Goal: Information Seeking & Learning: Learn about a topic

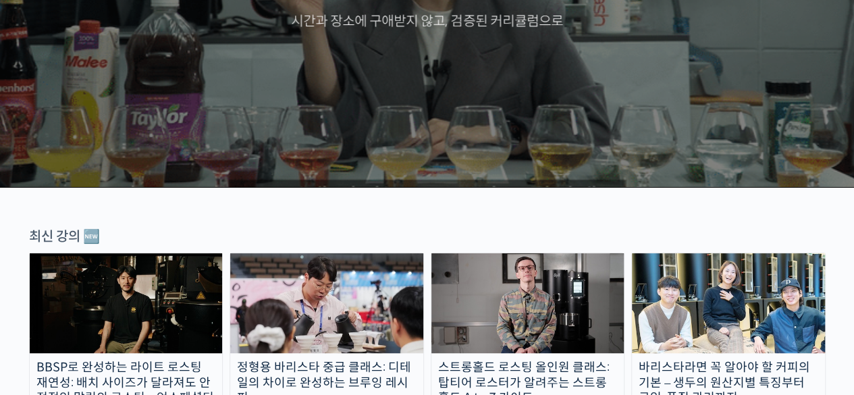
click at [136, 332] on img at bounding box center [126, 303] width 193 height 100
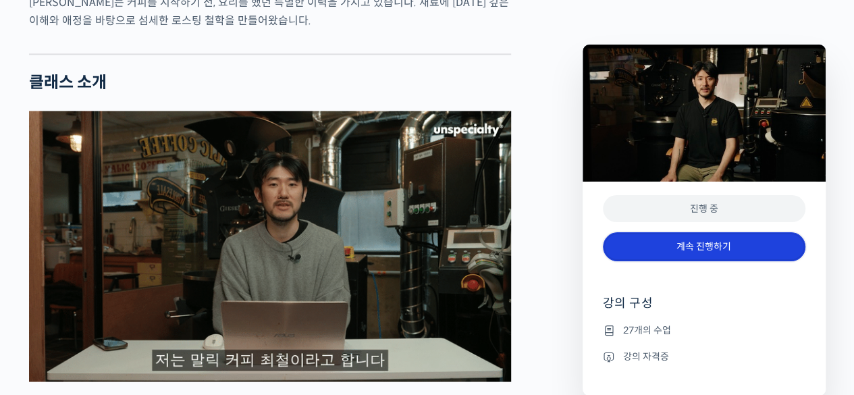
click at [750, 244] on link "계속 진행하기" at bounding box center [704, 246] width 202 height 29
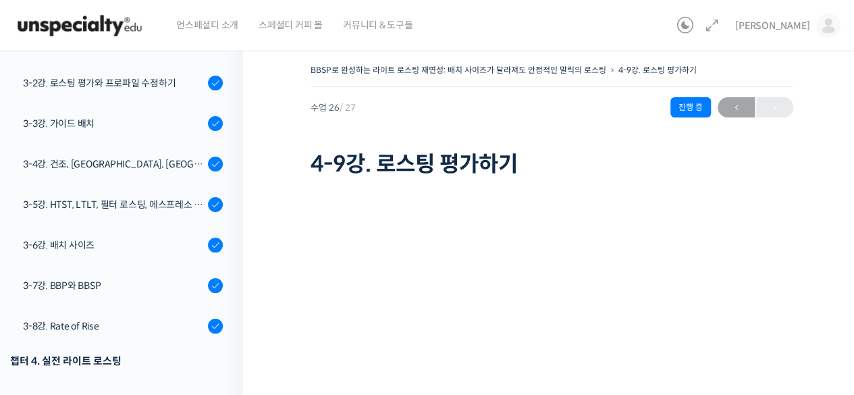
scroll to position [678, 0]
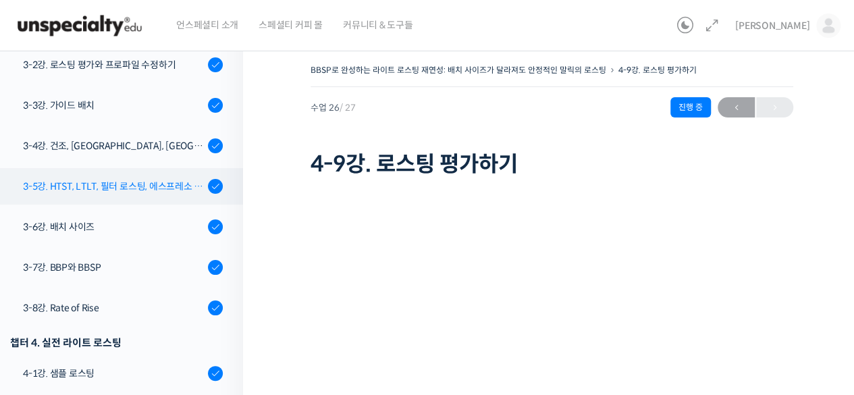
click at [116, 176] on link "3-5강. HTST, LTLT, 필터 로스팅, 에스프레소 로스팅" at bounding box center [118, 186] width 250 height 36
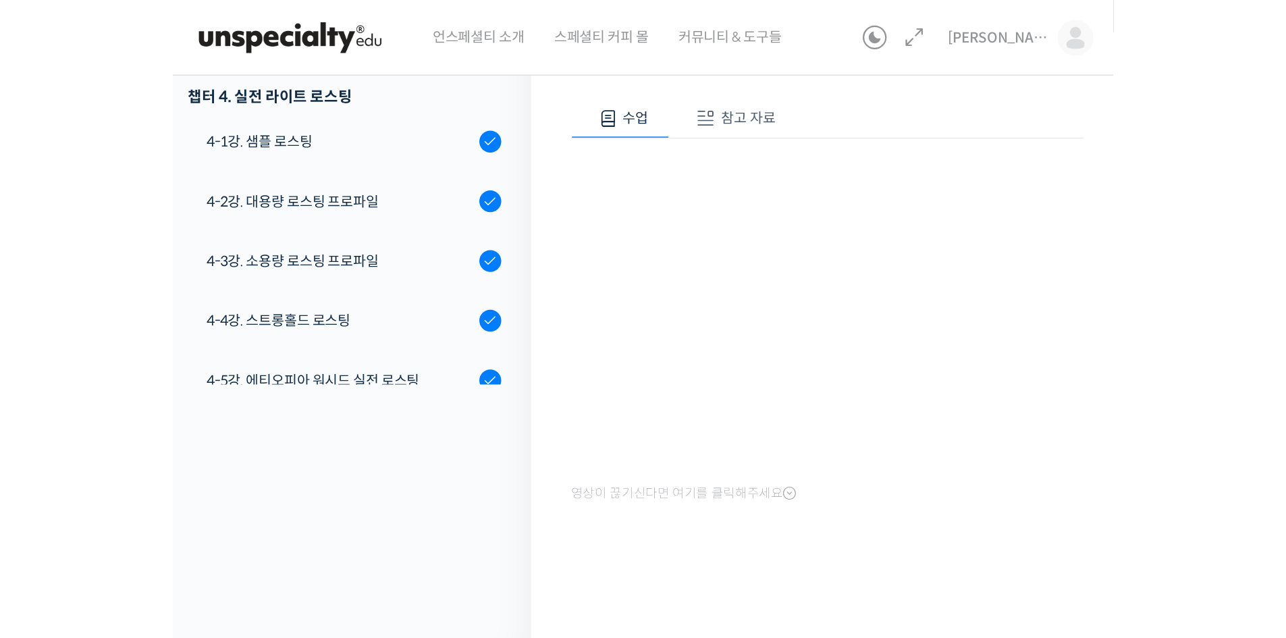
scroll to position [24, 0]
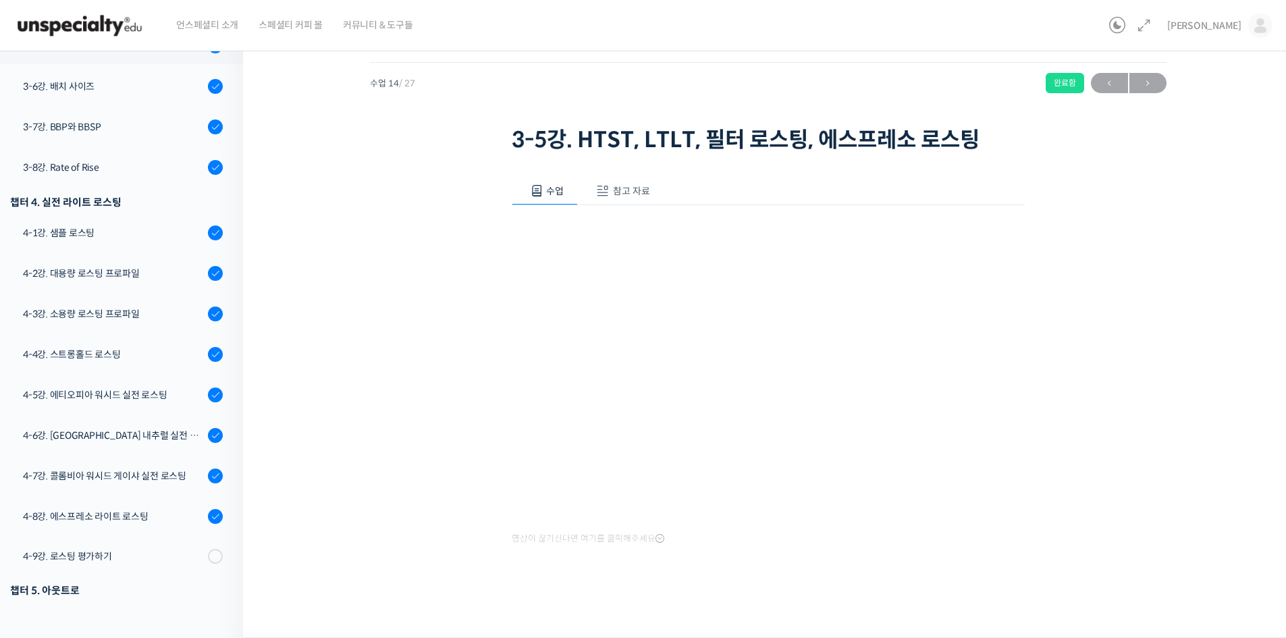
click at [645, 185] on span "참고 자료" at bounding box center [631, 191] width 37 height 12
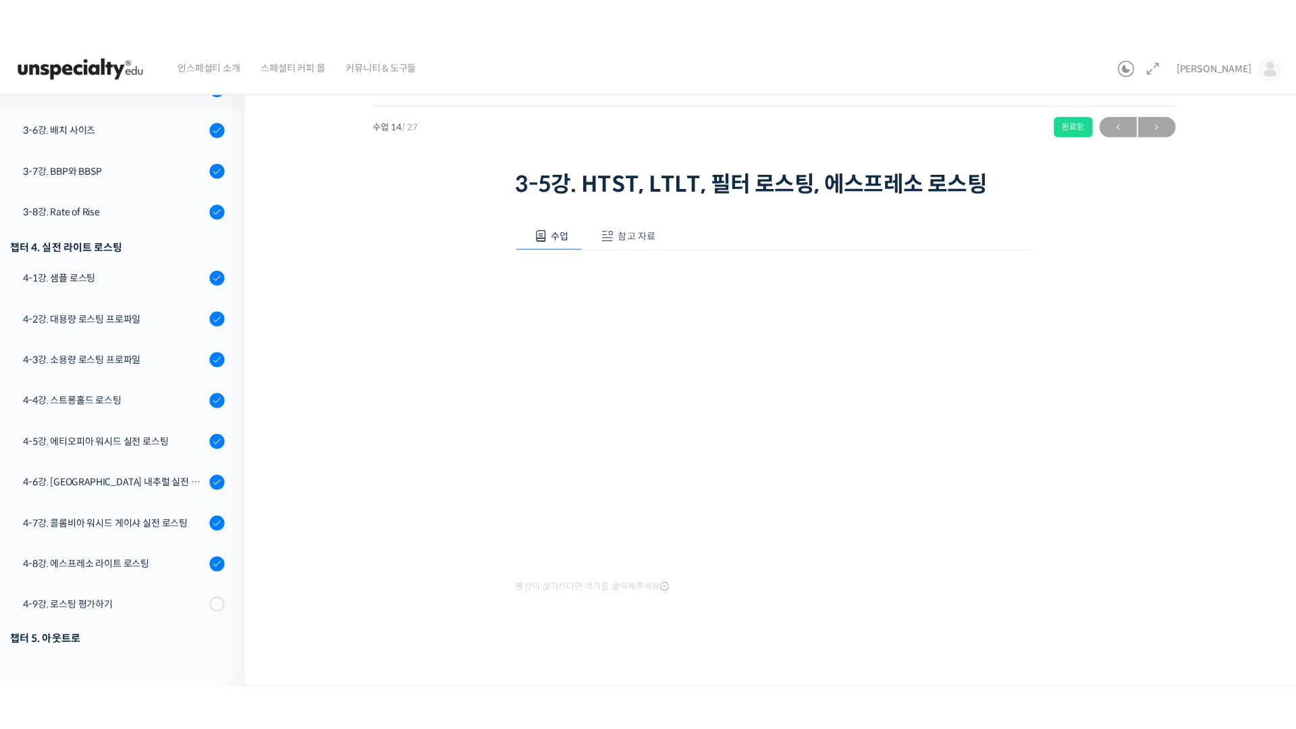
scroll to position [0, 0]
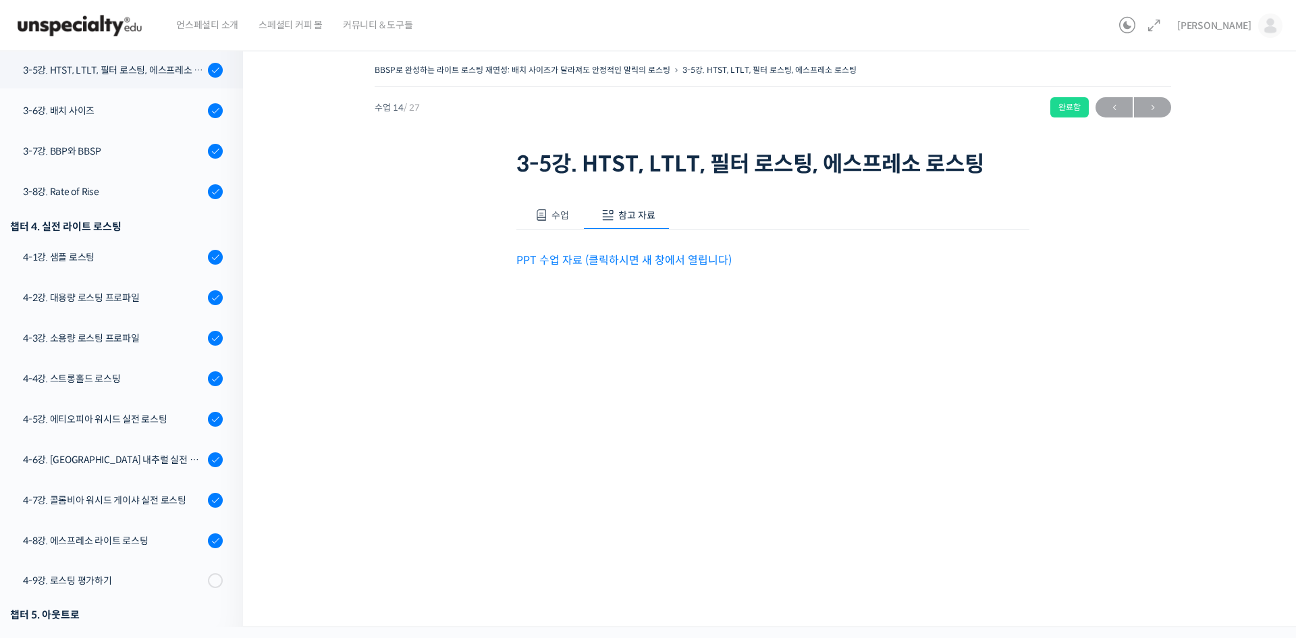
click at [583, 201] on button "참고 자료" at bounding box center [626, 215] width 86 height 28
click at [607, 260] on link "PPT 수업 자료 (클릭하시면 새 창에서 열립니다)" at bounding box center [623, 260] width 215 height 14
click at [566, 216] on span "수업" at bounding box center [560, 215] width 18 height 12
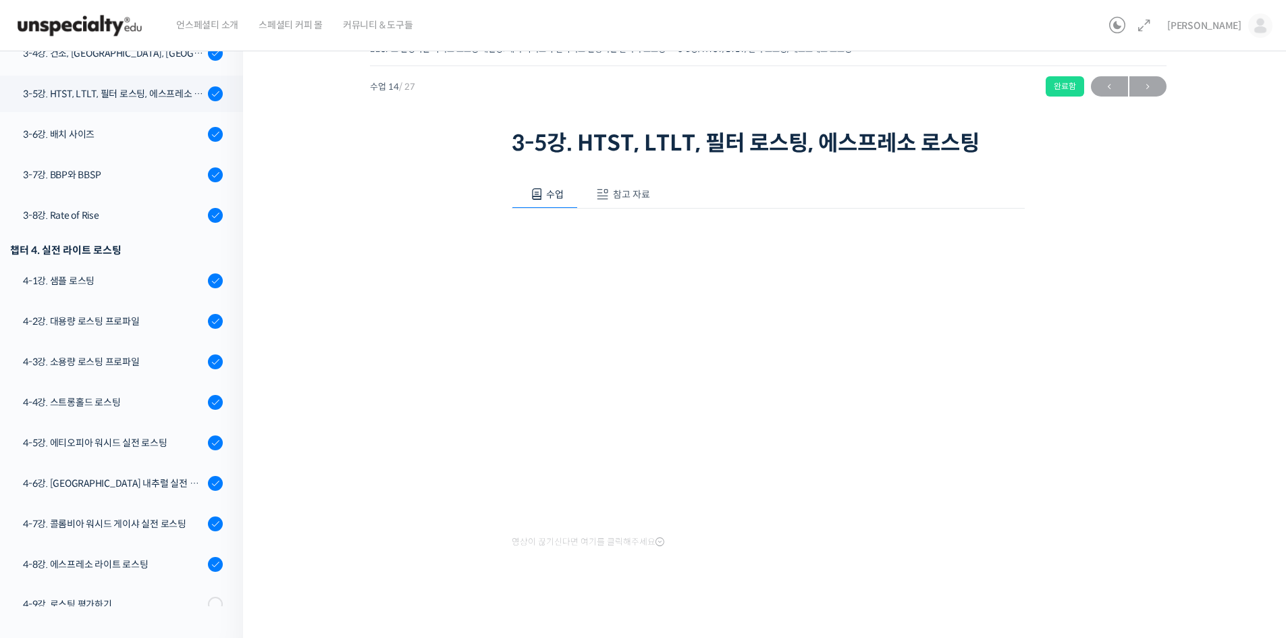
scroll to position [24, 0]
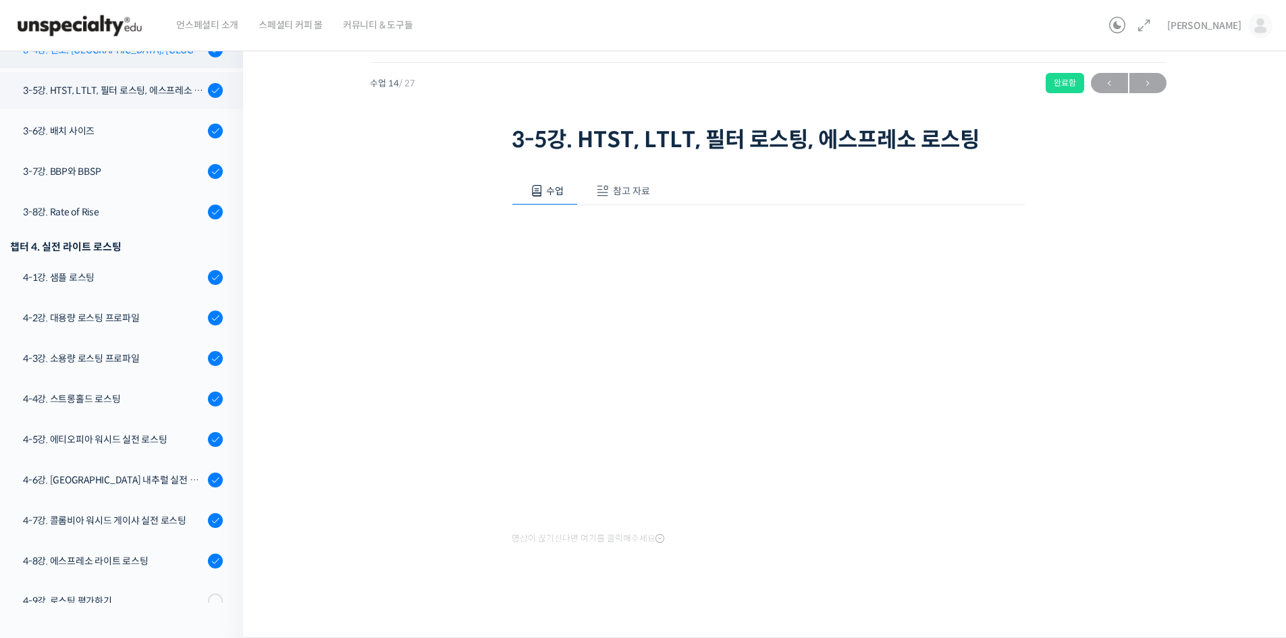
click at [136, 64] on link "3-4강. 건조, [GEOGRAPHIC_DATA], [GEOGRAPHIC_DATA] 구간의 화력 분배" at bounding box center [118, 50] width 250 height 36
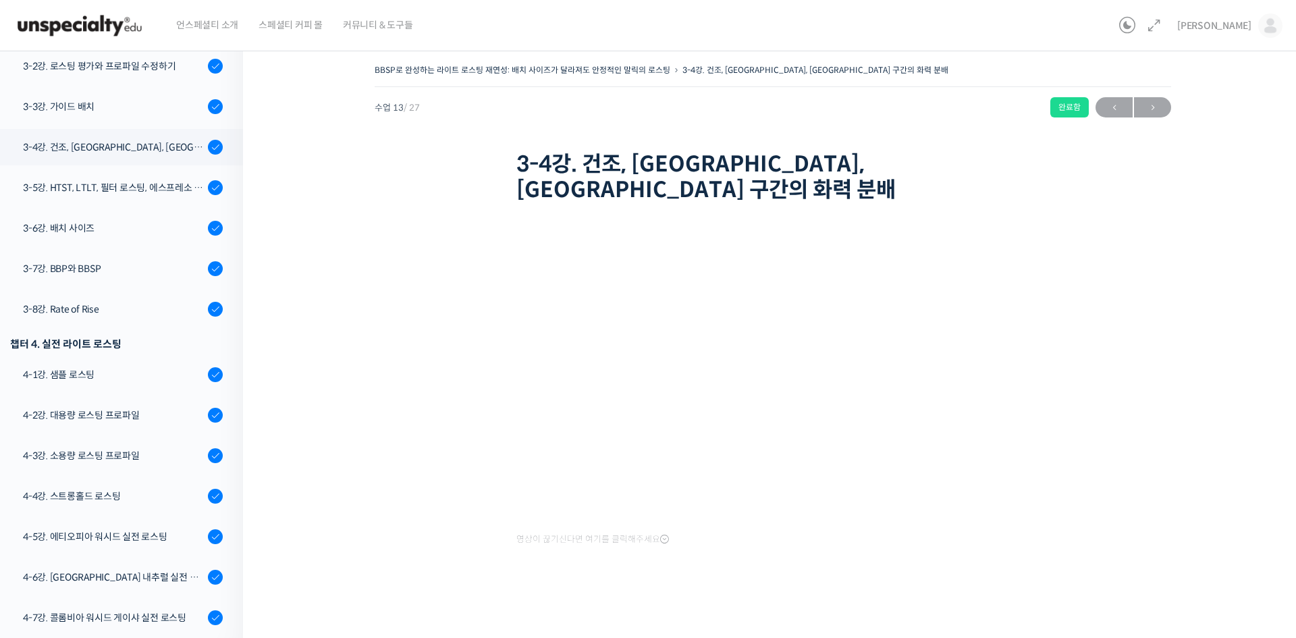
scroll to position [754, 0]
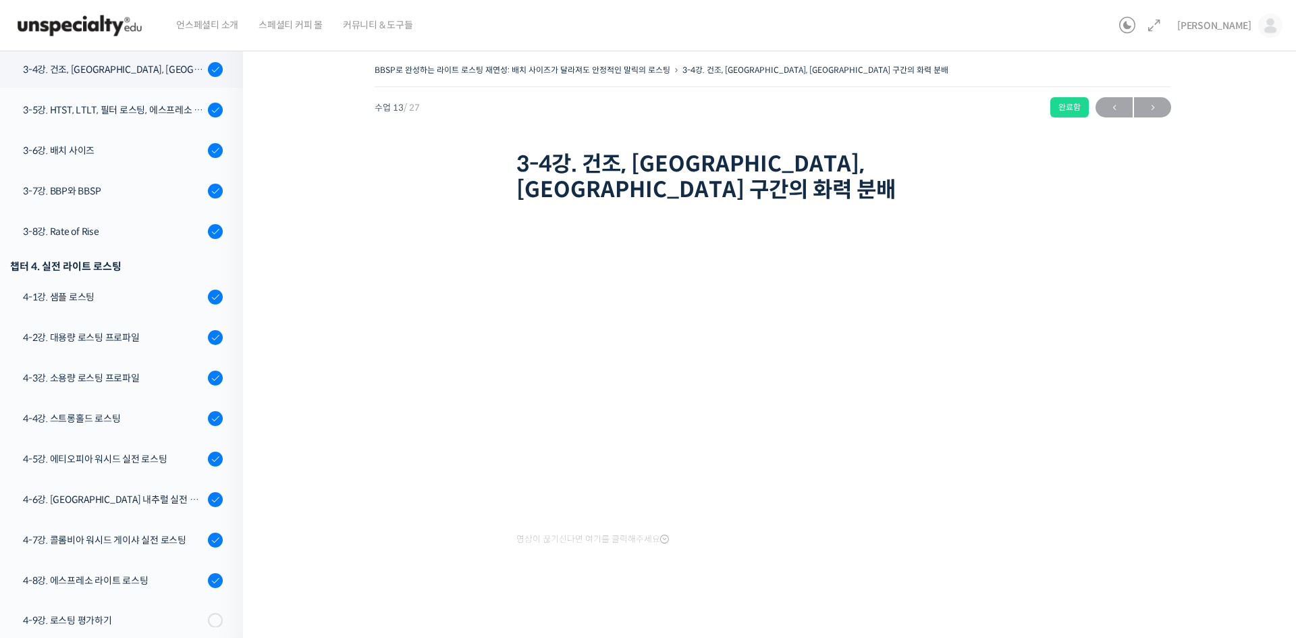
click at [1116, 358] on div "BBSP로 완성하는 라이트 로스팅 재연성: 배치 사이즈가 달라져도 안정적인 말릭의 로스팅 3-4강. 건조, 마일라이드, 디벨롭 구간의 화력 분…" at bounding box center [772, 336] width 925 height 550
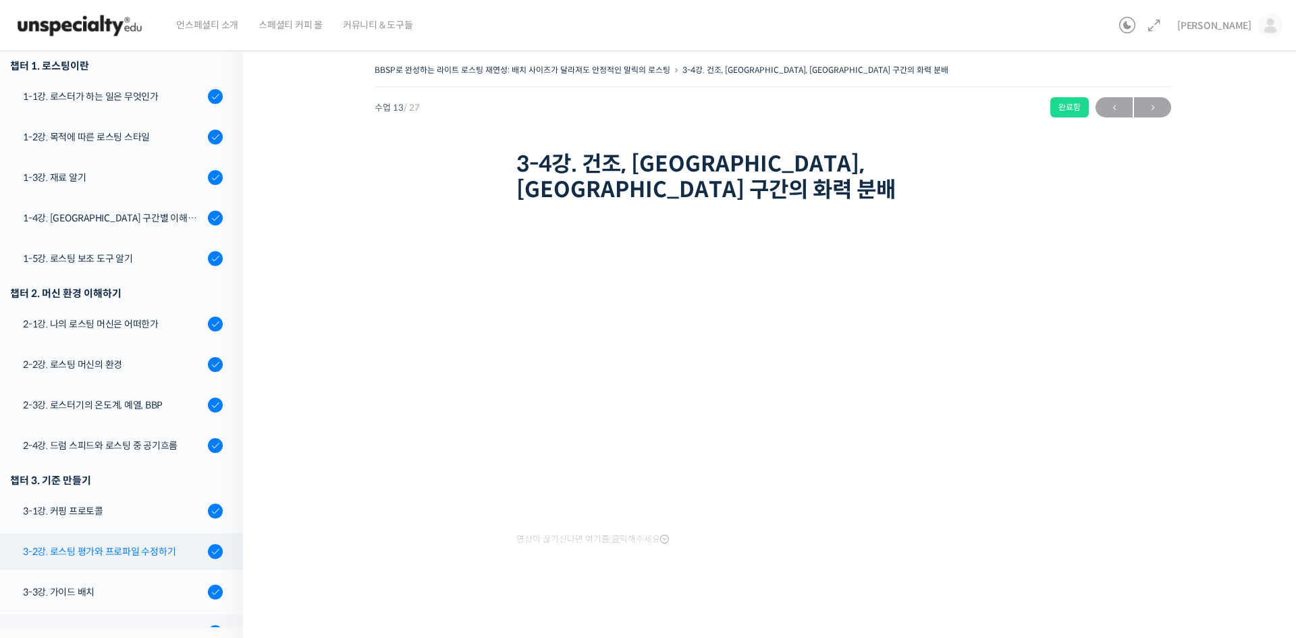
scroll to position [190, 0]
click at [121, 219] on div "1-4강. [GEOGRAPHIC_DATA] 구간별 이해와 용어" at bounding box center [113, 218] width 181 height 15
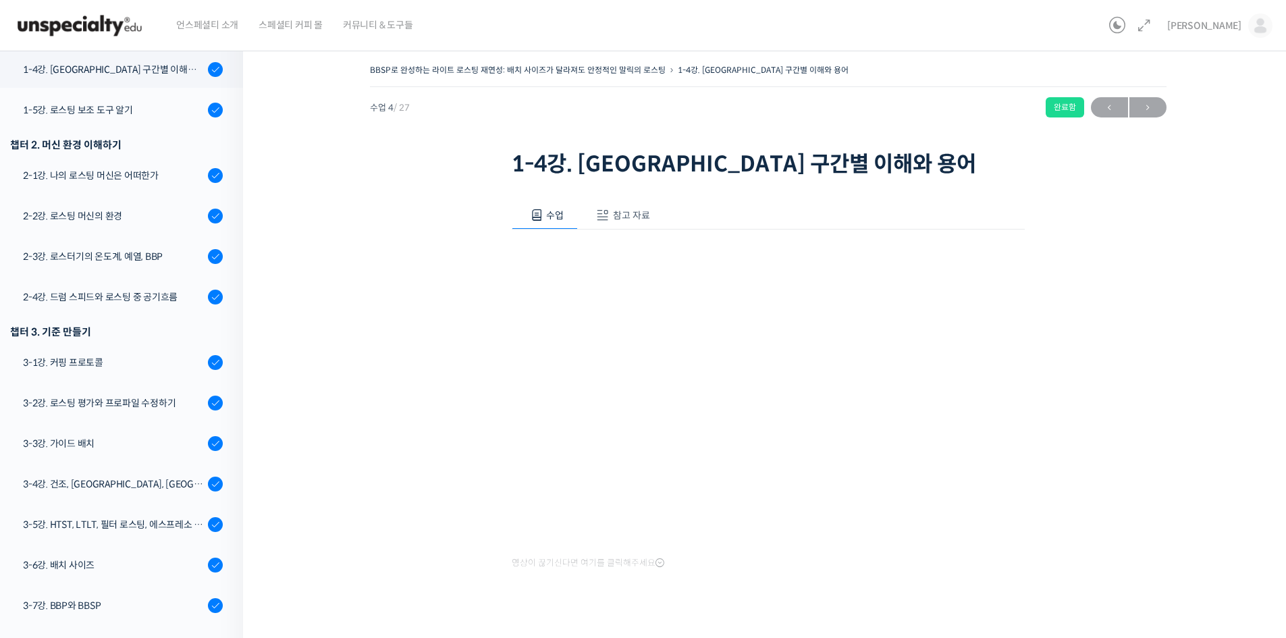
scroll to position [339, 0]
click at [1064, 410] on div "BBSP로 완성하는 라이트 로스팅 재연성: 배치 사이즈가 달라져도 안정적인 말릭의 로스팅 1-4강. 로스팅 구간별 이해와 용어 완료함 수업 4…" at bounding box center [767, 348] width 914 height 574
click at [94, 492] on link "3-4강. 건조, [GEOGRAPHIC_DATA], [GEOGRAPHIC_DATA] 구간의 화력 분배" at bounding box center [118, 484] width 250 height 36
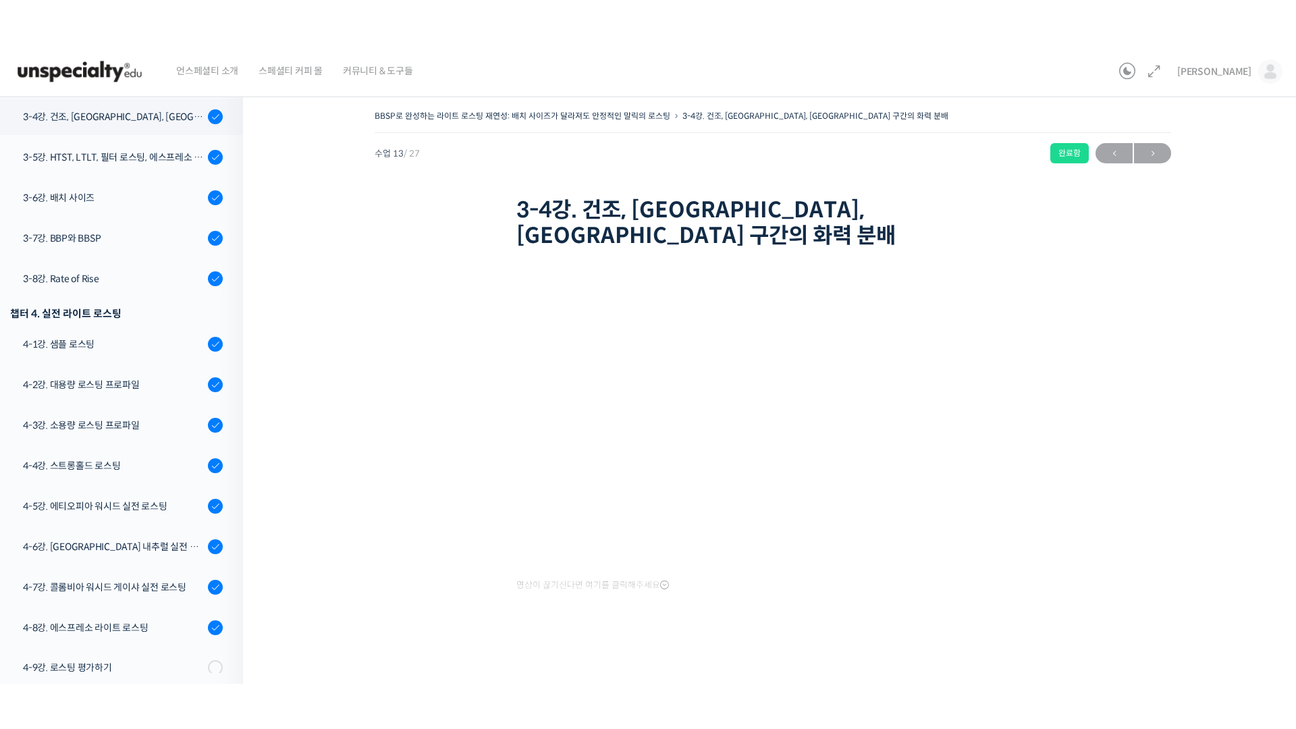
scroll to position [754, 0]
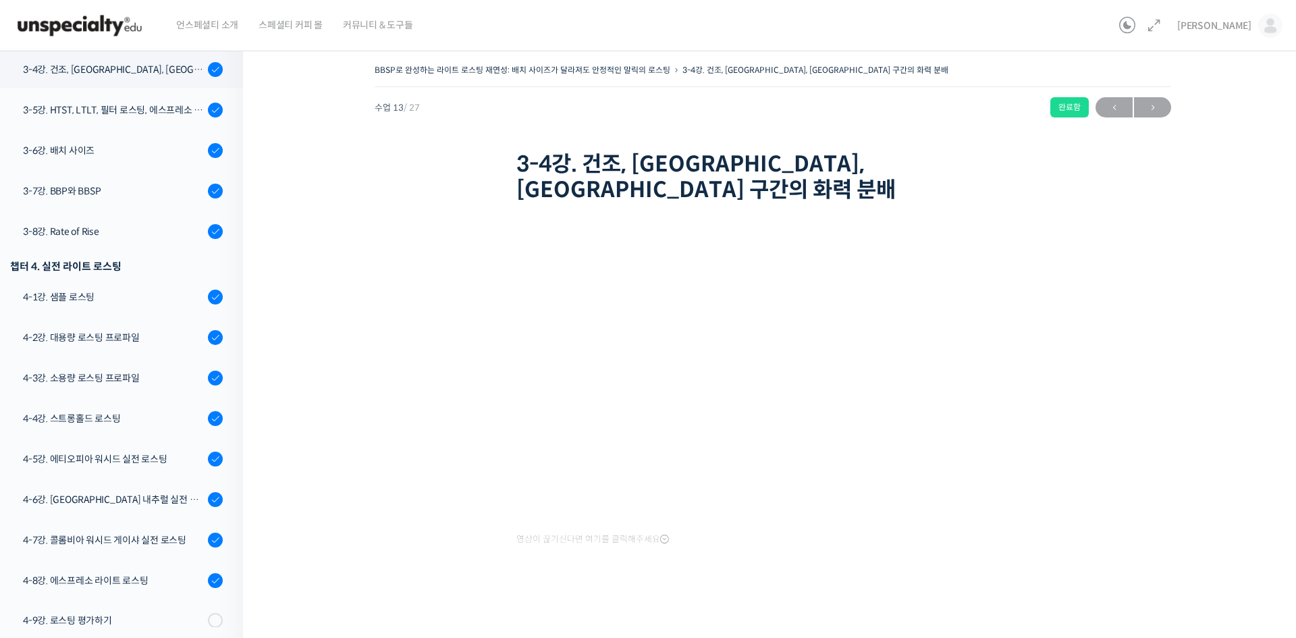
click at [1180, 329] on div "BBSP로 완성하는 라이트 로스팅 재연성: 배치 사이즈가 달라져도 안정적인 말릭의 로스팅 3-4강. 건조, [GEOGRAPHIC_DATA], …" at bounding box center [772, 336] width 925 height 550
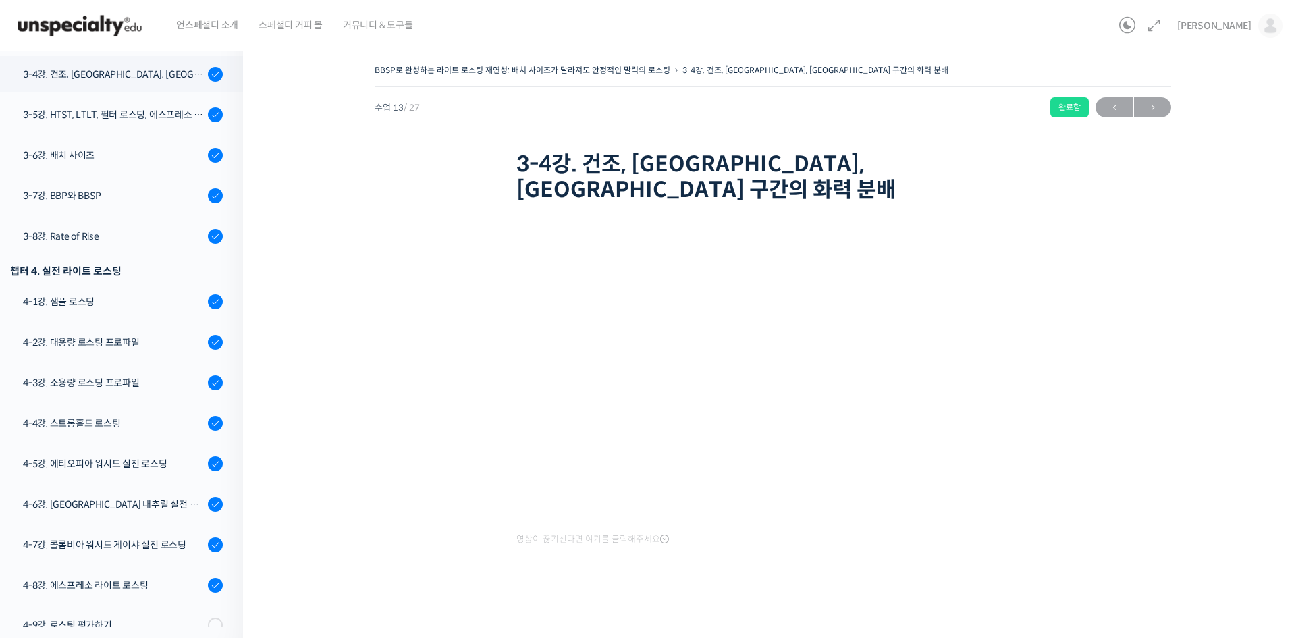
click at [1260, 301] on div "BBSP로 완성하는 라이트 로스팅 재연성: 배치 사이즈가 달라져도 안정적인 말릭의 로스팅 3-4강. 건조, [GEOGRAPHIC_DATA], …" at bounding box center [772, 339] width 1059 height 598
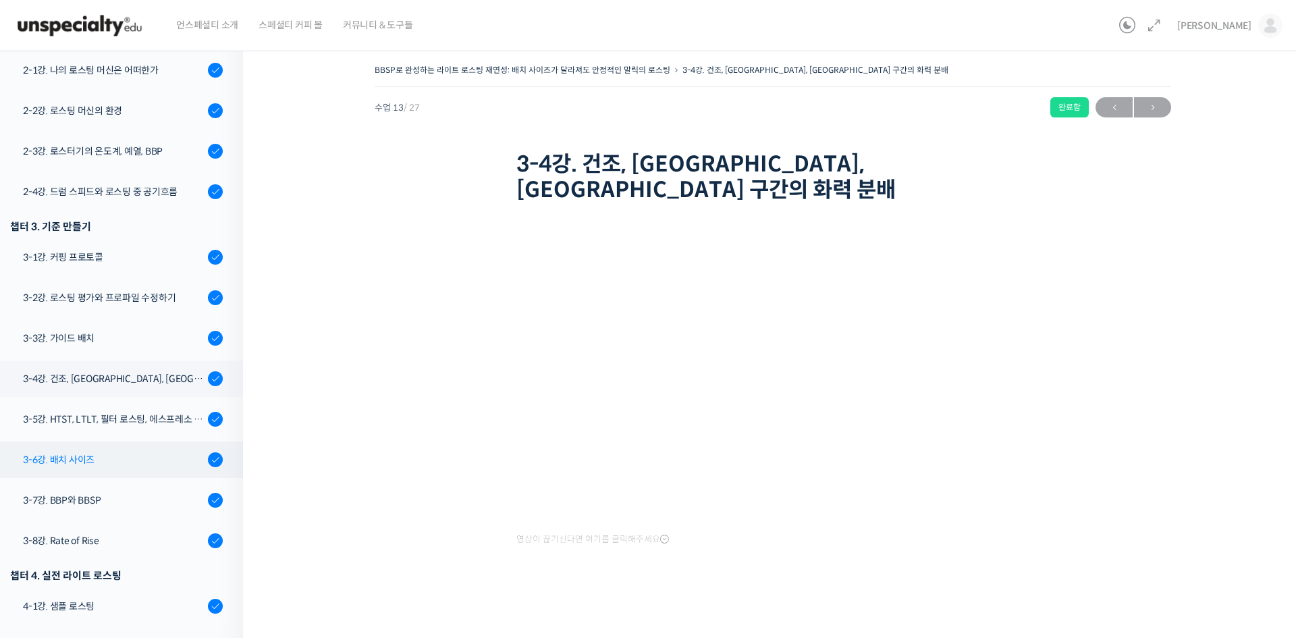
scroll to position [445, 0]
click at [88, 457] on div "3-6강. 배치 사이즈" at bounding box center [113, 458] width 181 height 15
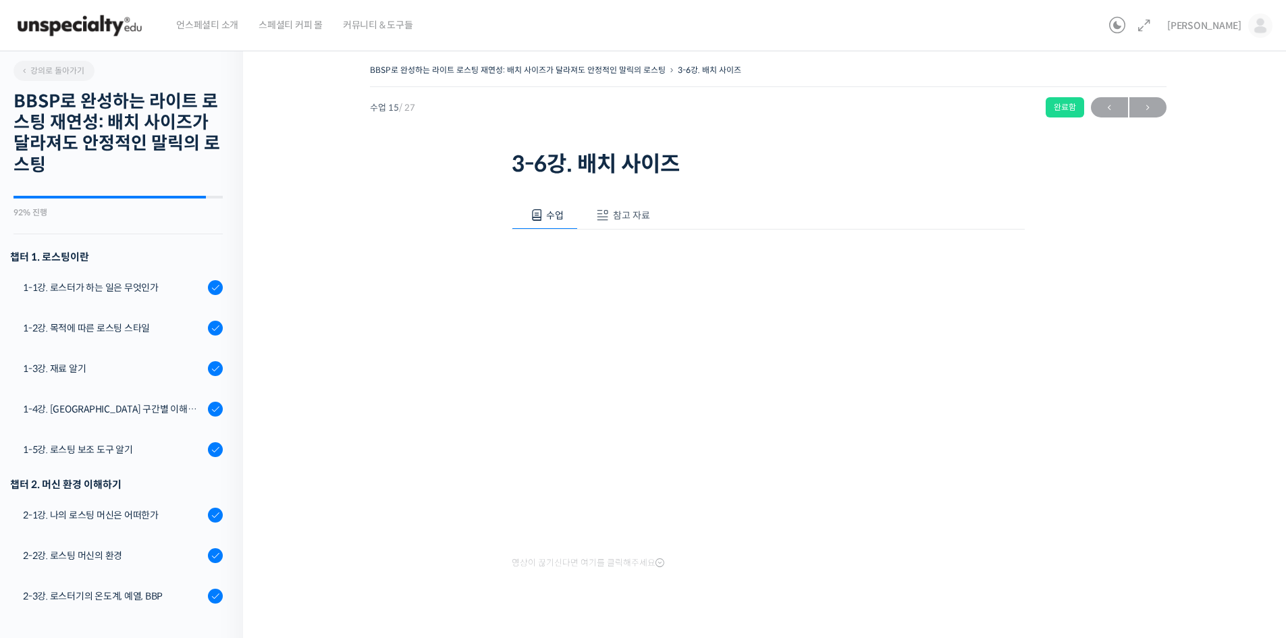
scroll to position [835, 0]
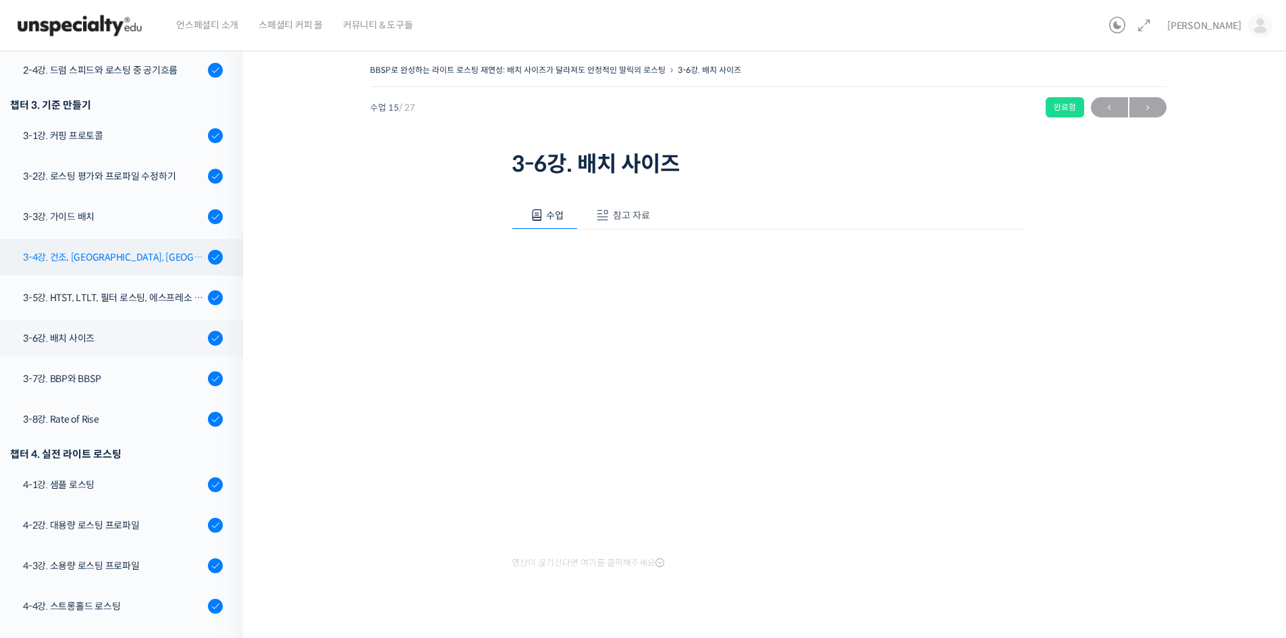
click at [135, 258] on div "3-4강. 건조, [GEOGRAPHIC_DATA], [GEOGRAPHIC_DATA] 구간의 화력 분배" at bounding box center [113, 257] width 181 height 15
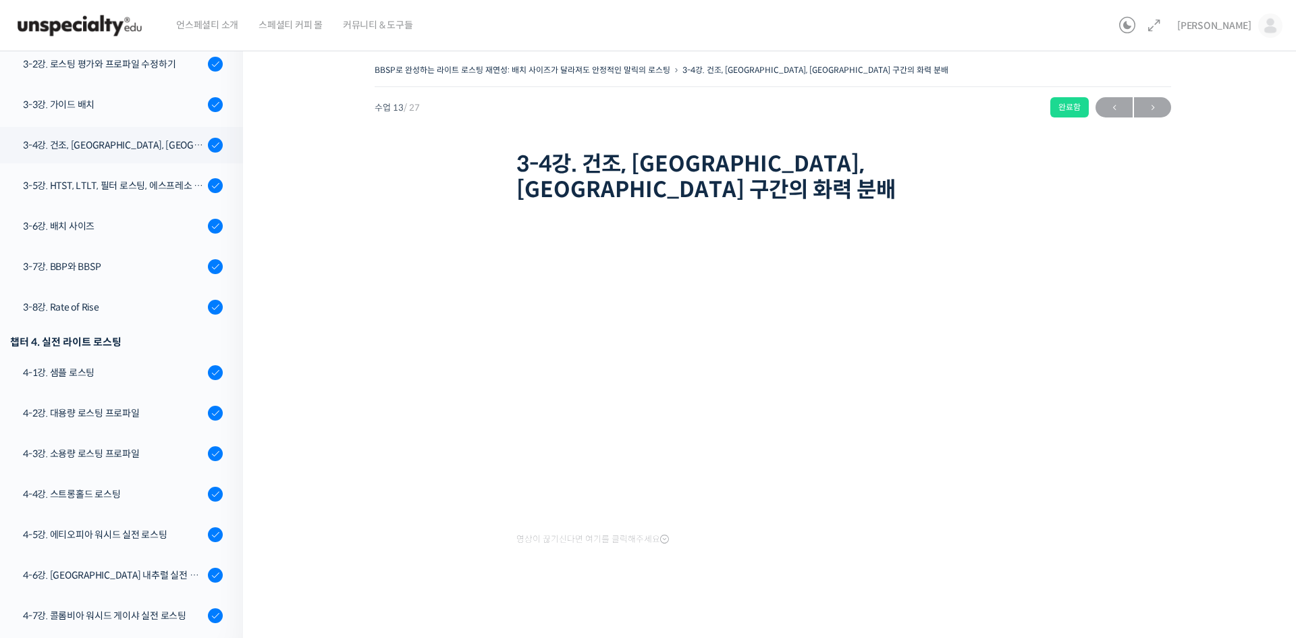
scroll to position [754, 0]
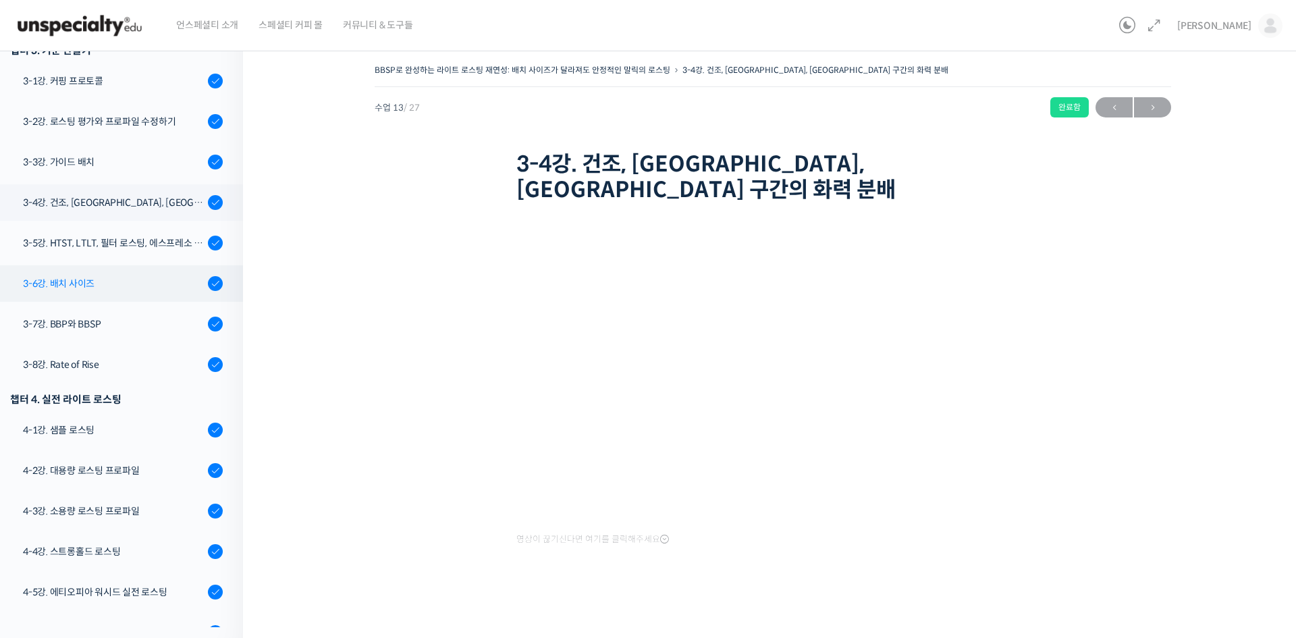
click at [92, 275] on link "3-6강. 배치 사이즈" at bounding box center [118, 283] width 250 height 36
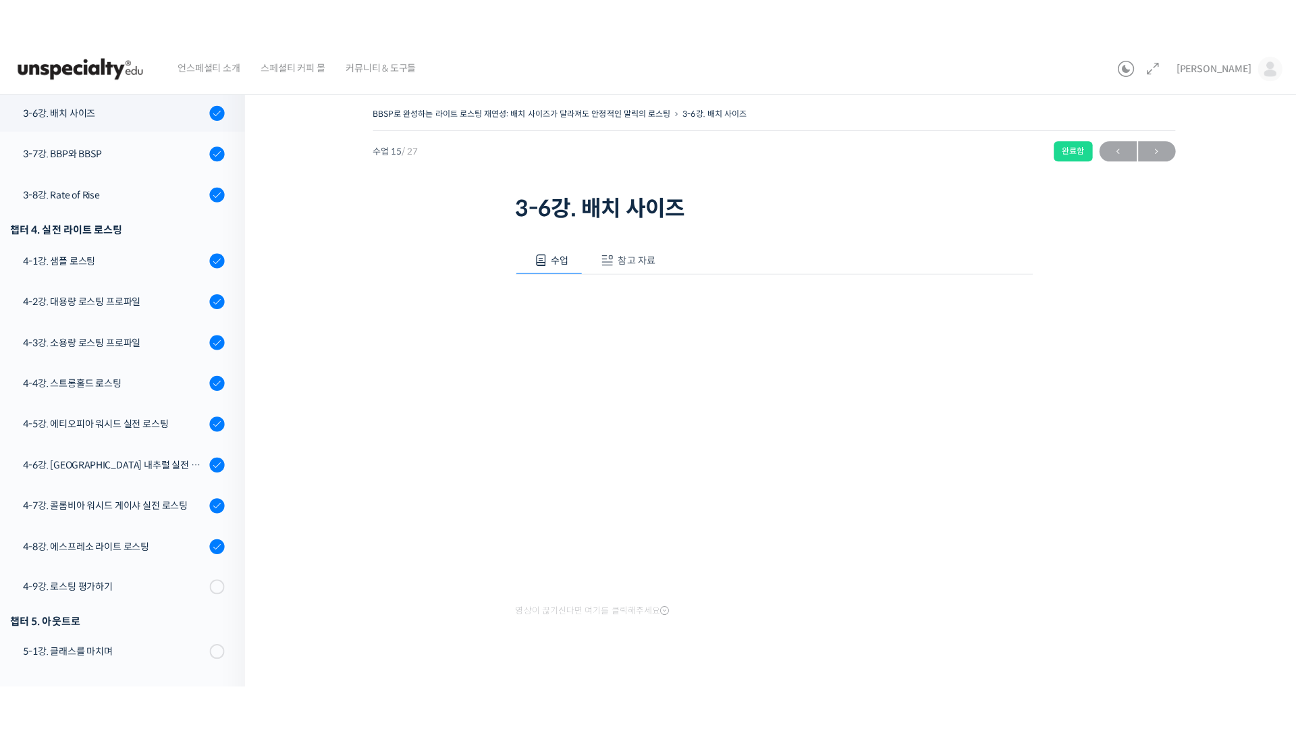
scroll to position [835, 0]
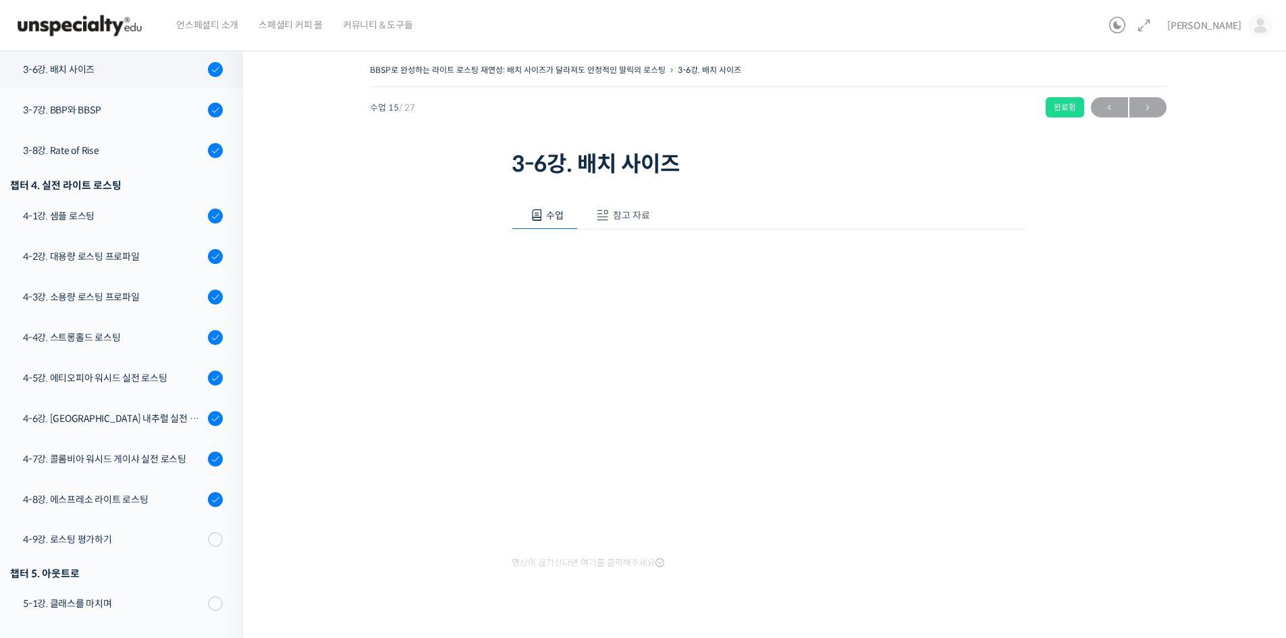
drag, startPoint x: 1152, startPoint y: 374, endPoint x: 1161, endPoint y: 456, distance: 82.1
click at [1161, 456] on div "BBSP로 완성하는 라이트 로스팅 재연성: 배치 사이즈가 달라져도 안정적인 말릭의 로스팅 3-6강. 배치 사이즈 완료함 수업 15 / 27 완…" at bounding box center [767, 348] width 914 height 574
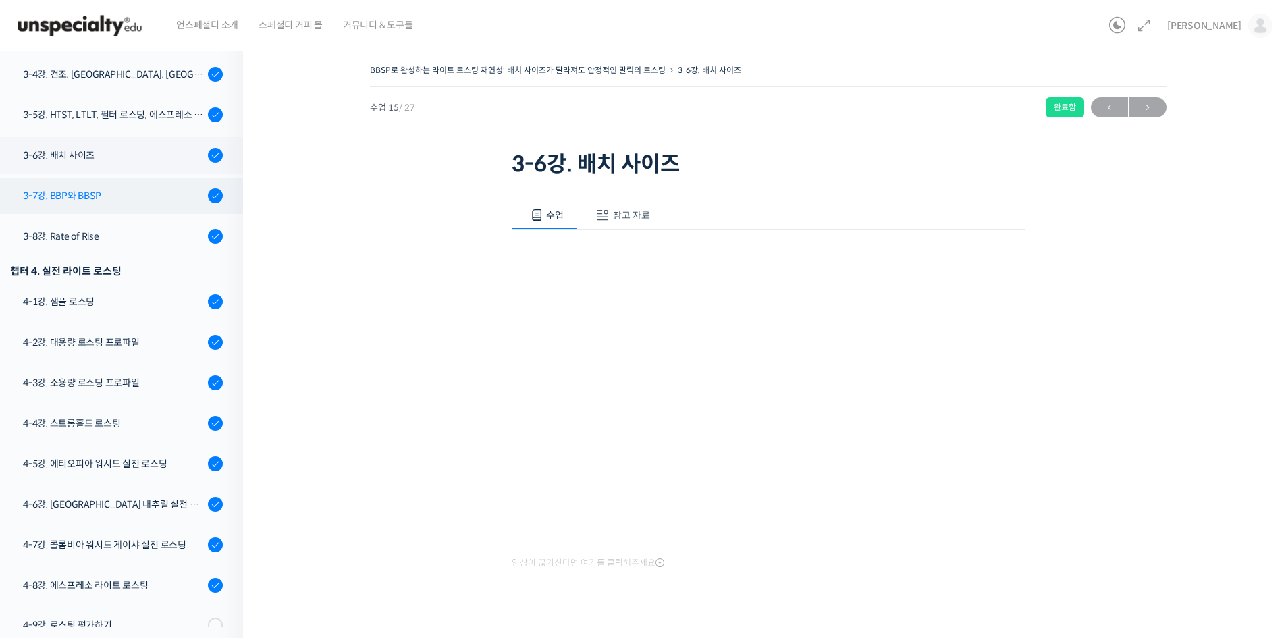
click at [124, 206] on link "3-7강. BBP와 BBSP" at bounding box center [118, 195] width 250 height 36
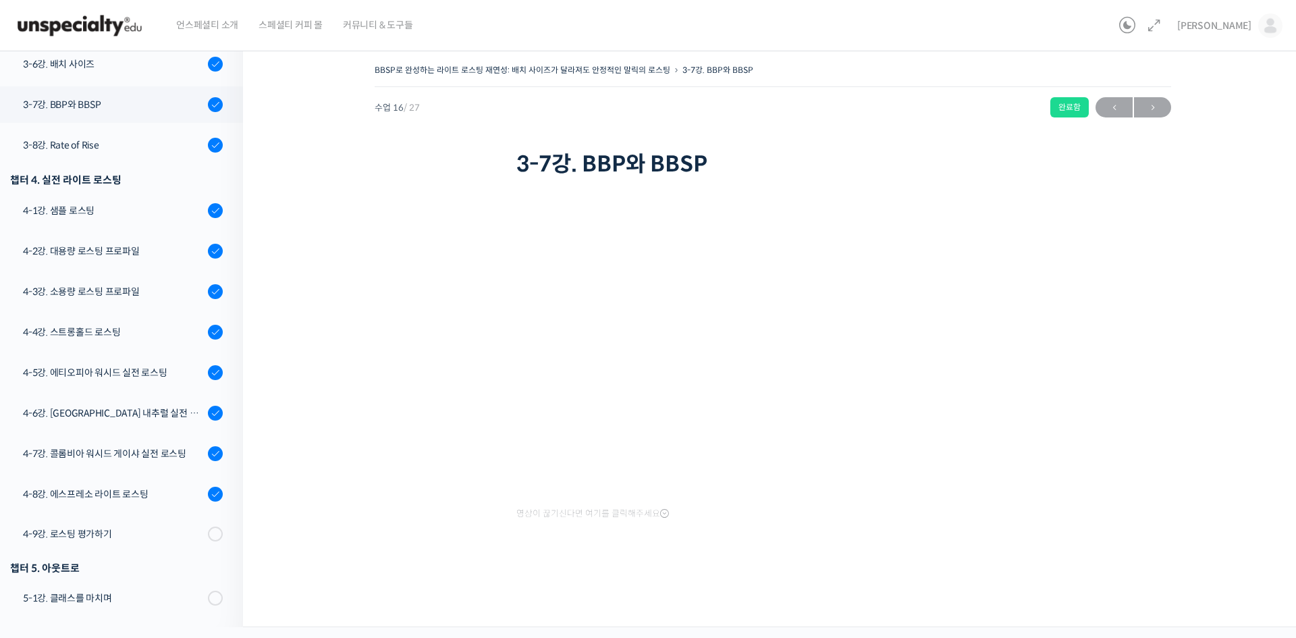
scroll to position [749, 0]
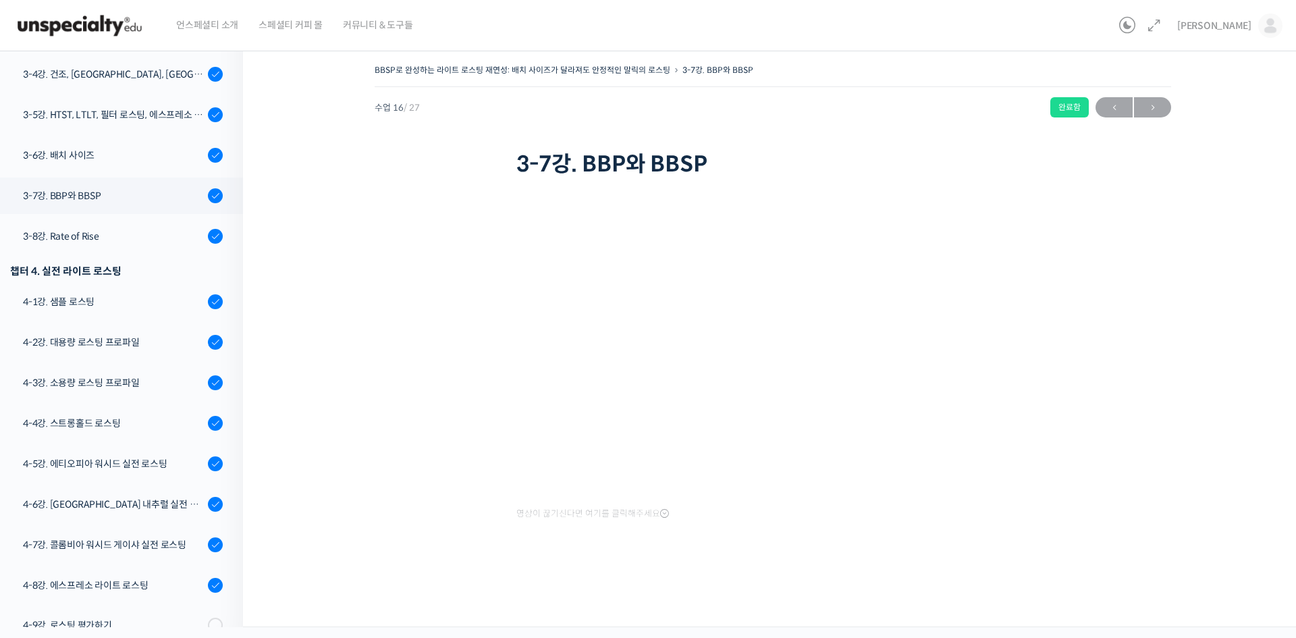
click at [1210, 379] on div "BBSP로 완성하는 라이트 로스팅 재연성: 배치 사이즈가 달라져도 안정적인 말릭의 로스팅 3-7강. BBP와 BBSP 완료함 수업 16 / 2…" at bounding box center [772, 323] width 925 height 524
click at [1073, 362] on div "BBSP로 완성하는 라이트 로스팅 재연성: 배치 사이즈가 달라져도 안정적인 말릭의 로스팅 3-7강. BBP와 BBSP 완료함 수업 16 / 2…" at bounding box center [772, 323] width 925 height 524
click at [84, 236] on div "3-8강. Rate of Rise" at bounding box center [113, 236] width 181 height 15
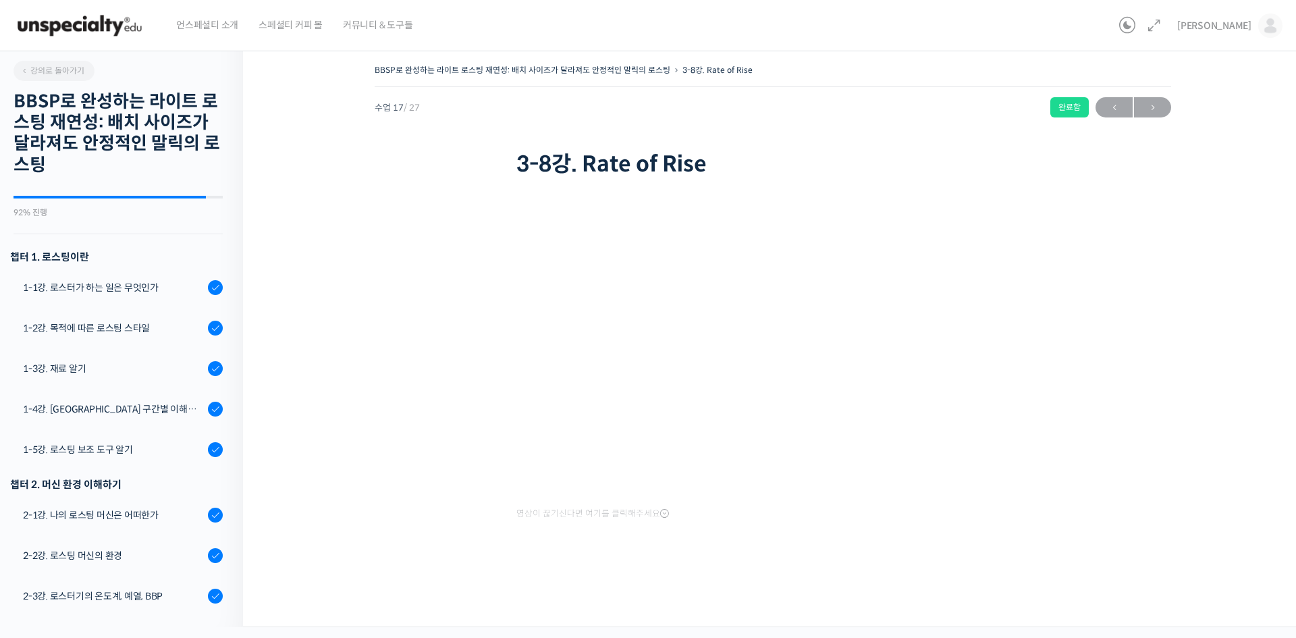
scroll to position [840, 0]
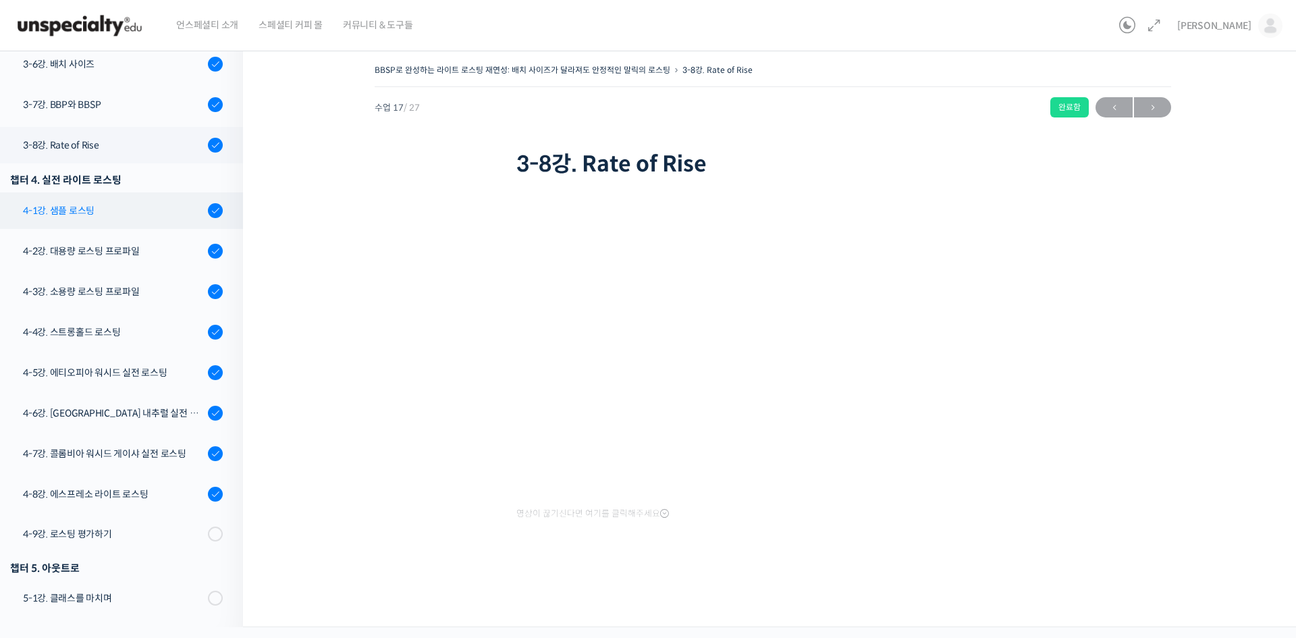
click at [99, 207] on div "4-1강. 샘플 로스팅" at bounding box center [113, 210] width 181 height 15
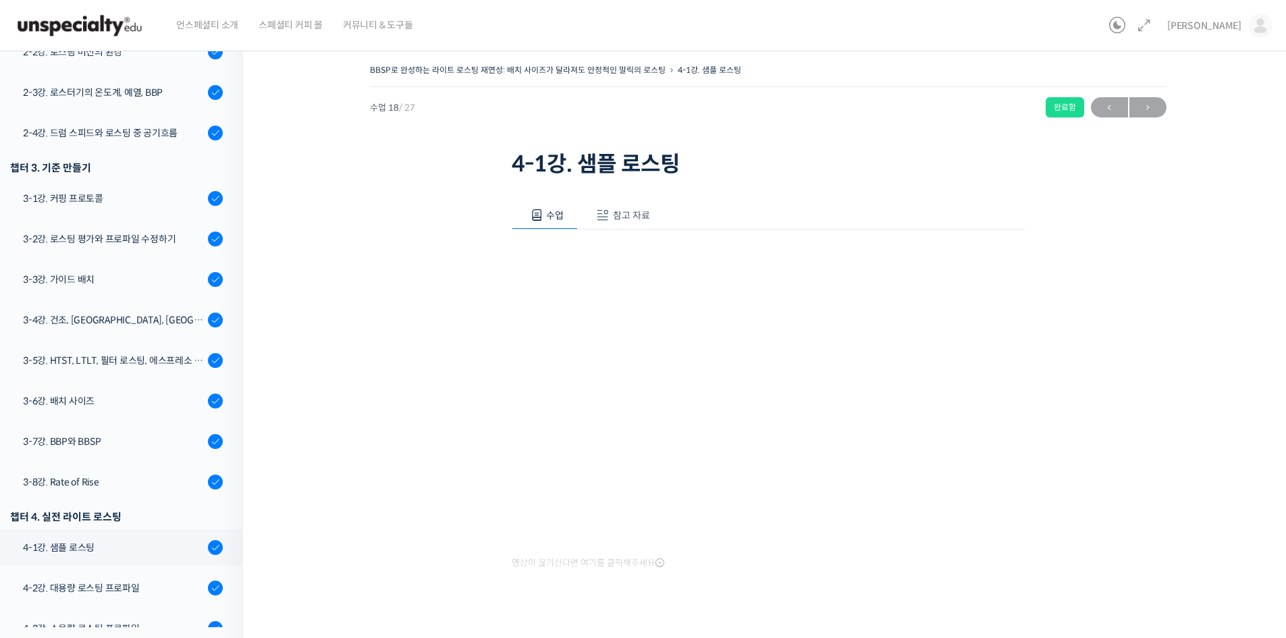
scroll to position [503, 0]
click at [533, 586] on div "수업 참고 자료 영상이 끊기신다면 여기를 클릭해주세요 PPT 수업 자료 (클릭하시면 새 창에서 열립니다)" at bounding box center [768, 407] width 513 height 453
click at [638, 225] on button "참고 자료" at bounding box center [621, 215] width 86 height 28
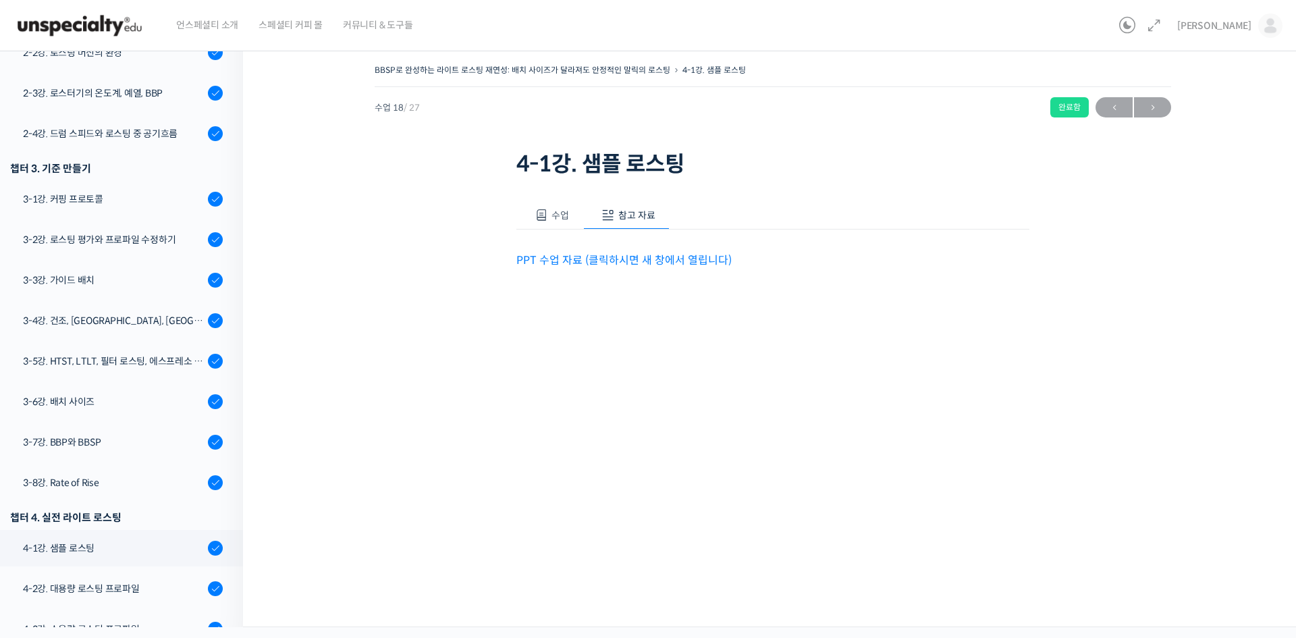
click at [637, 255] on link "PPT 수업 자료 (클릭하시면 새 창에서 열립니다)" at bounding box center [623, 260] width 215 height 14
click at [551, 218] on button "수업" at bounding box center [549, 215] width 67 height 28
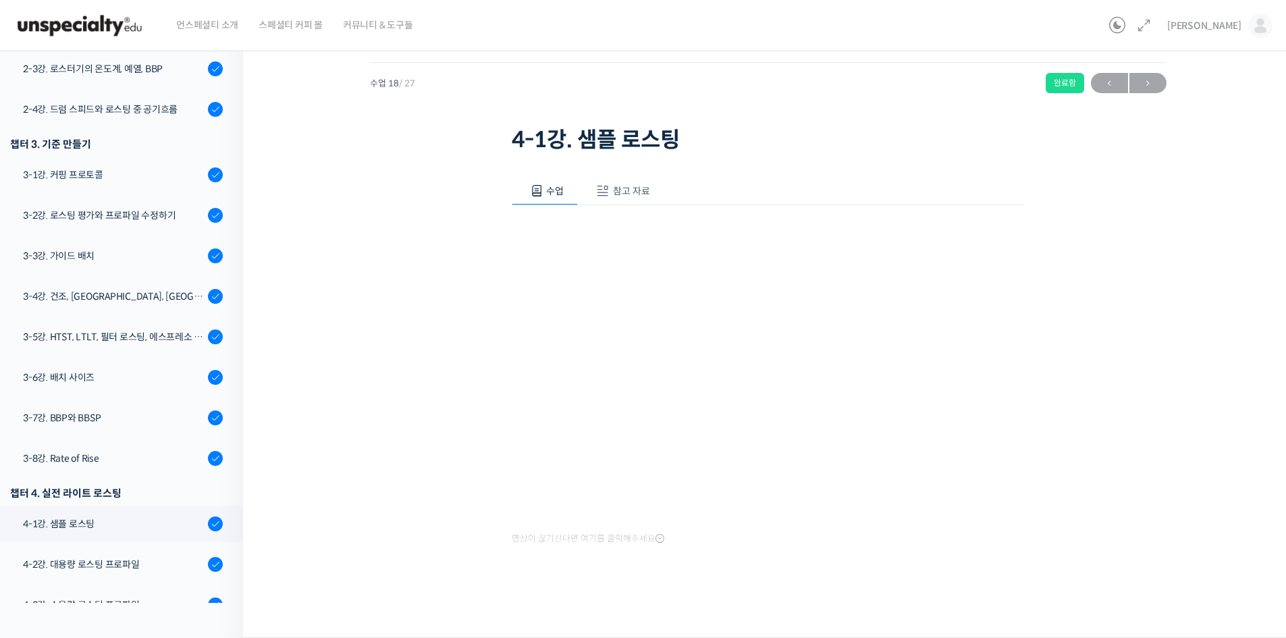
scroll to position [0, 0]
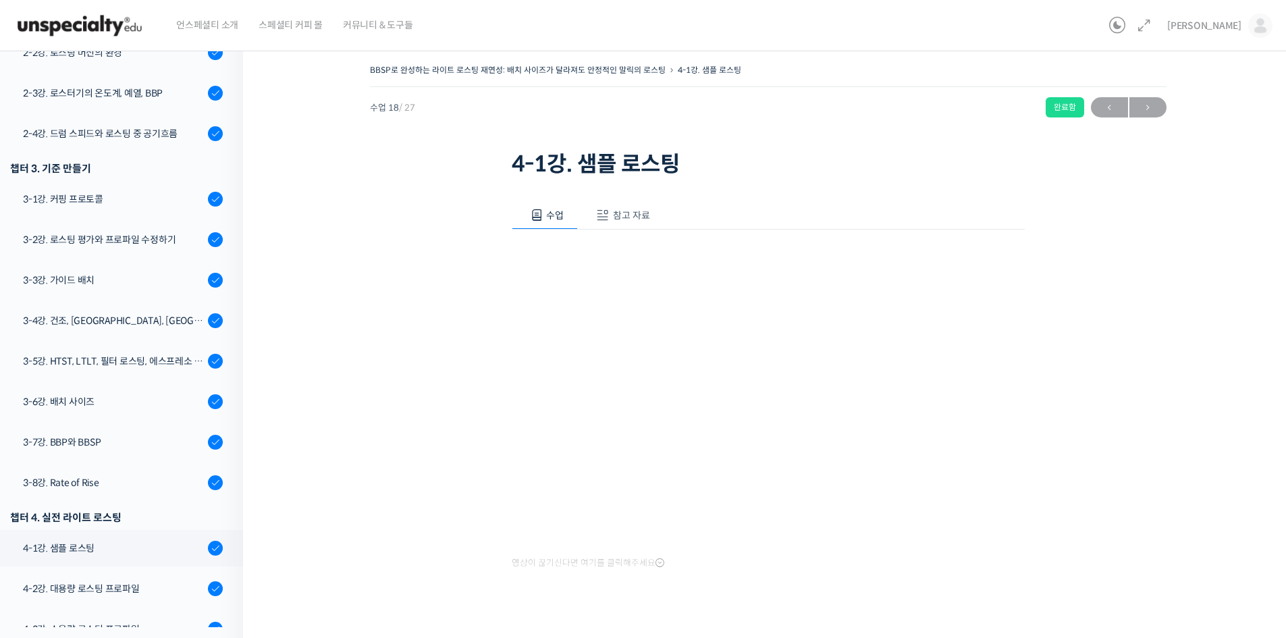
click at [1138, 441] on div "BBSP로 완성하는 라이트 로스팅 재연성: 배치 사이즈가 달라져도 안정적인 말릭의 로스팅 4-1강. 샘플 로스팅 완료함 수업 18 / 27 완…" at bounding box center [767, 348] width 914 height 574
click at [409, 486] on div "BBSP로 완성하는 라이트 로스팅 재연성: 배치 사이즈가 달라져도 안정적인 말릭의 로스팅 4-1강. 샘플 로스팅 완료함 수업 18 / 27 완…" at bounding box center [767, 348] width 914 height 574
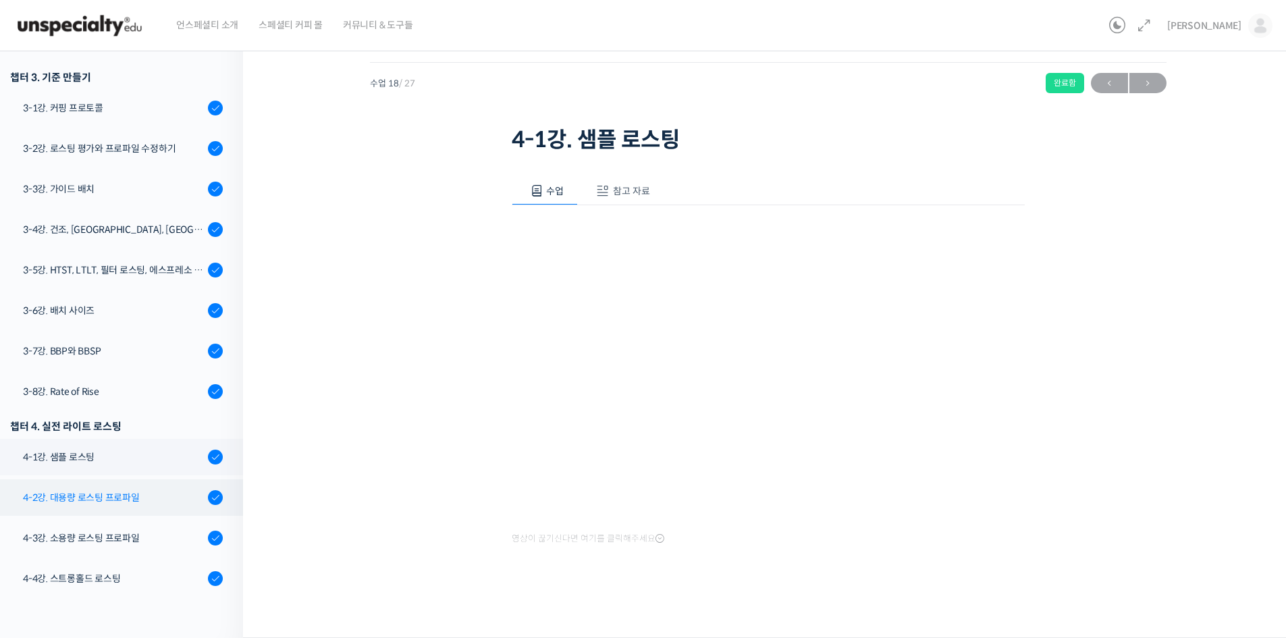
scroll to position [570, 0]
click at [82, 499] on div "4-2강. 대용량 로스팅 프로파일" at bounding box center [113, 496] width 181 height 15
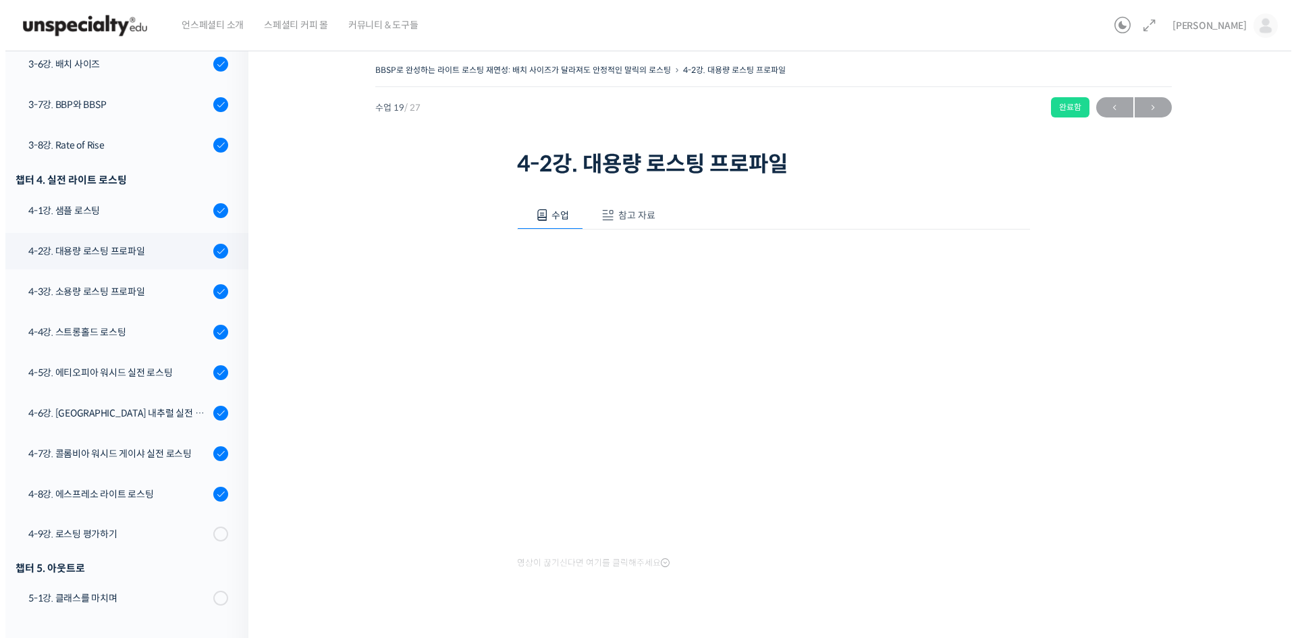
scroll to position [749, 0]
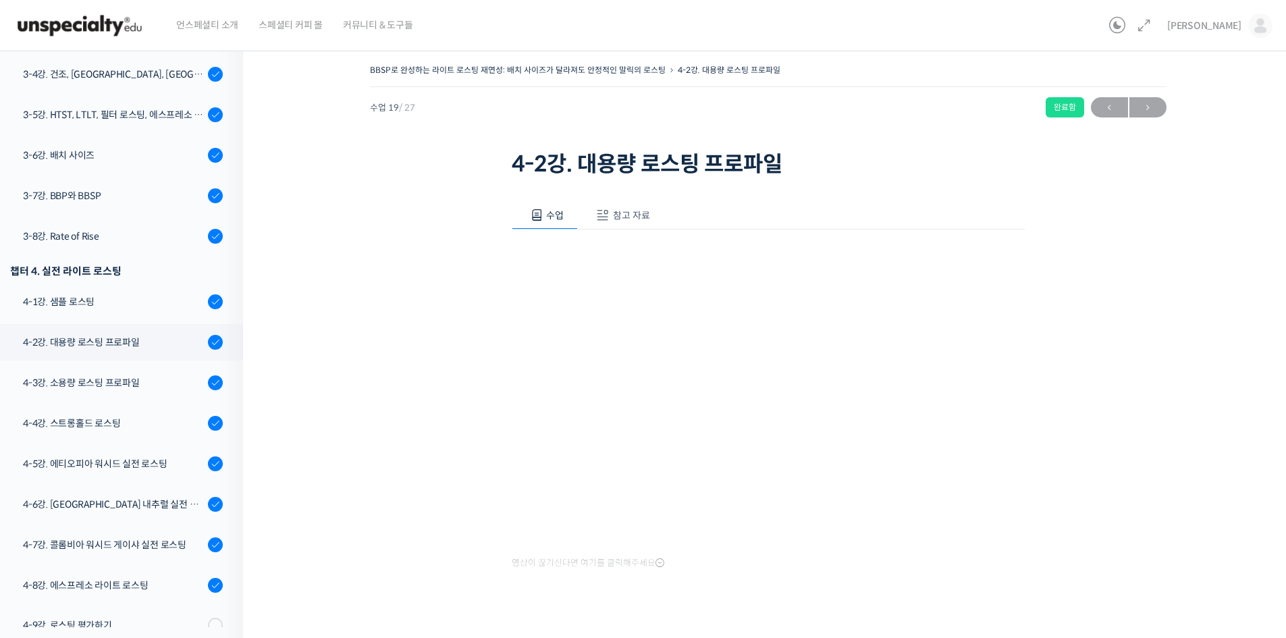
click at [639, 219] on span "참고 자료" at bounding box center [631, 215] width 37 height 12
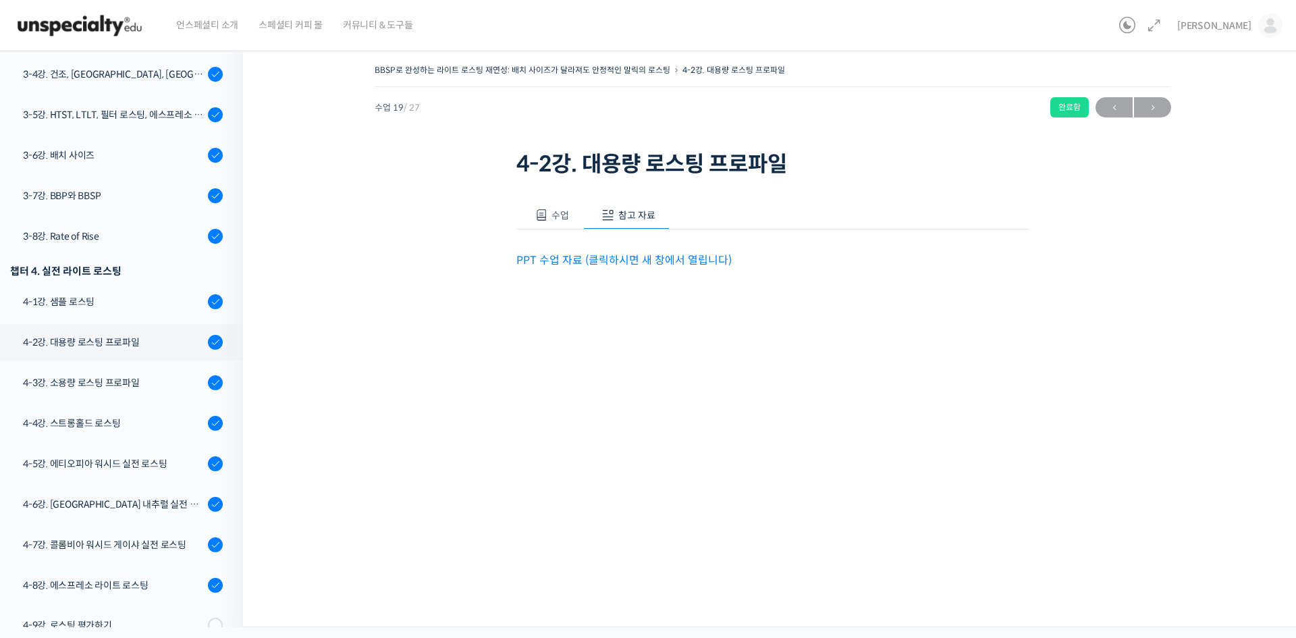
click at [647, 263] on link "PPT 수업 자료 (클릭하시면 새 창에서 열립니다)" at bounding box center [623, 260] width 215 height 14
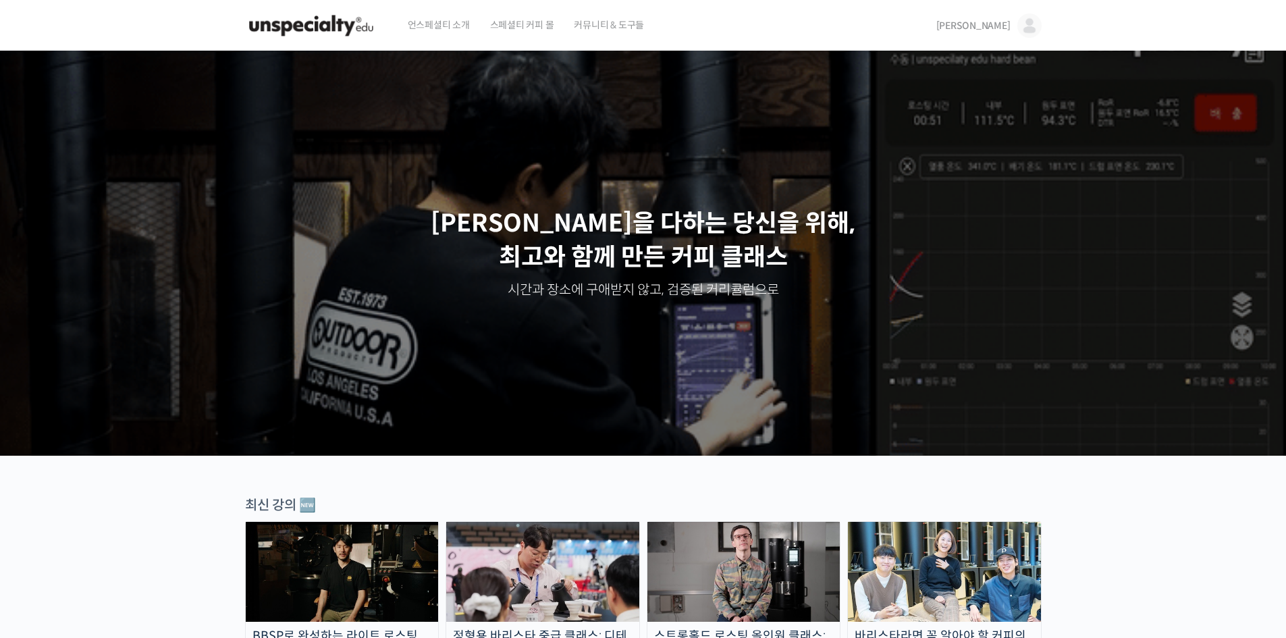
click at [271, 563] on img at bounding box center [342, 572] width 193 height 100
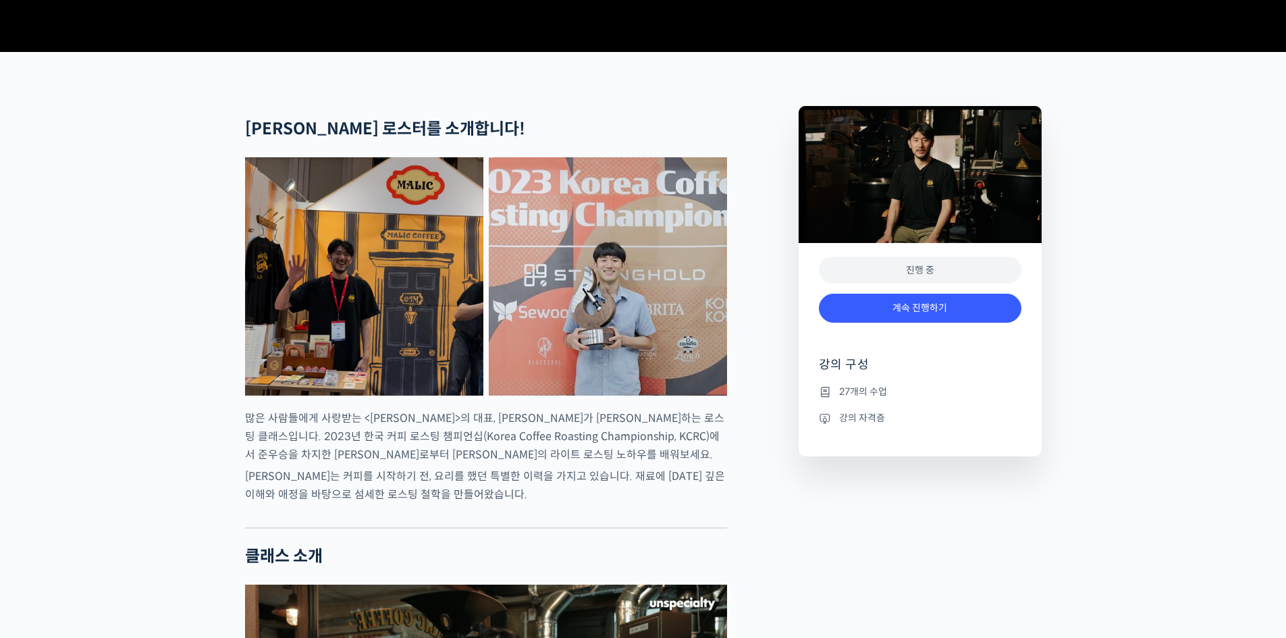
scroll to position [472, 0]
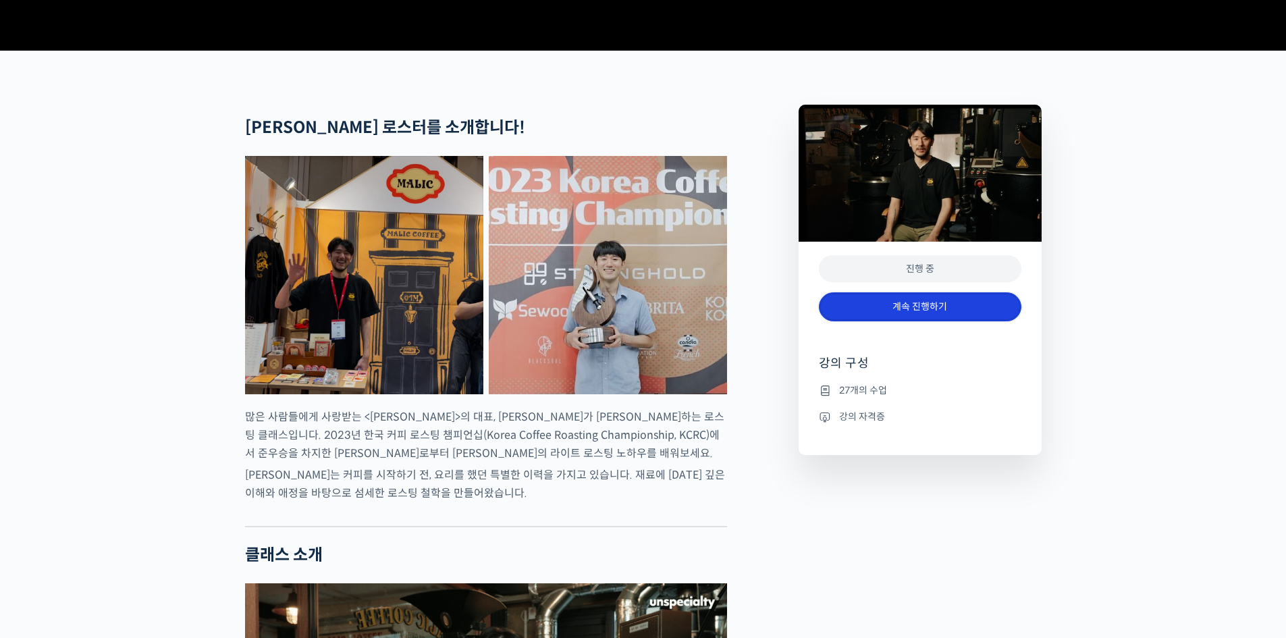
click at [951, 321] on link "계속 진행하기" at bounding box center [920, 306] width 202 height 29
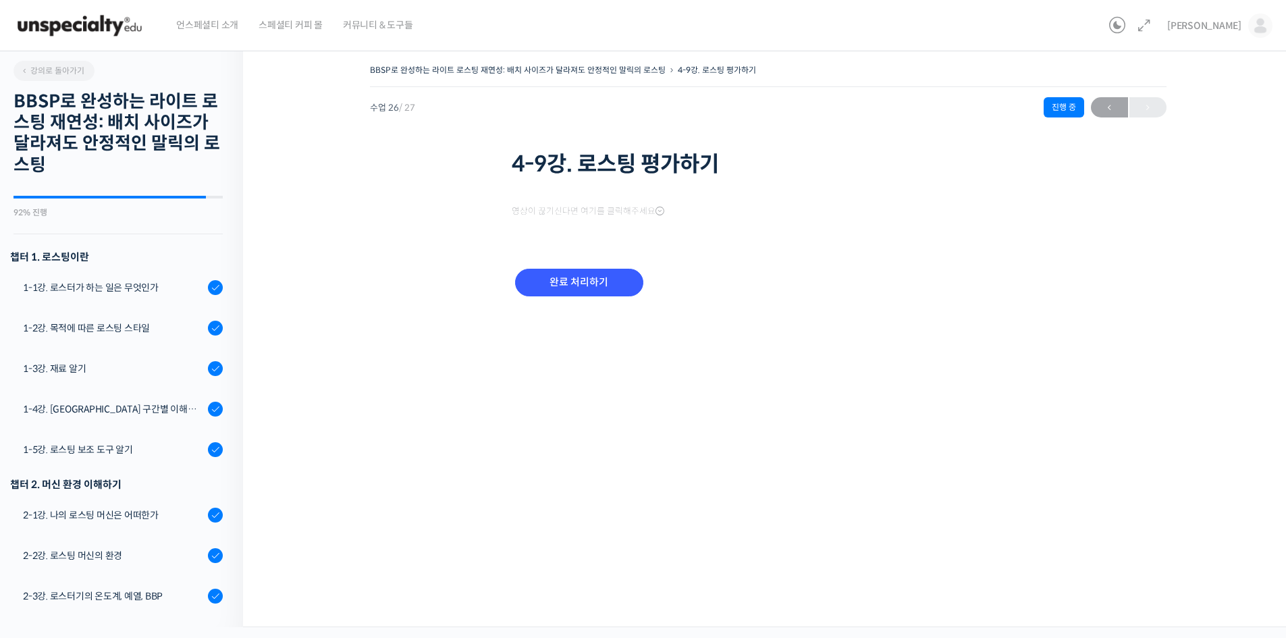
scroll to position [840, 0]
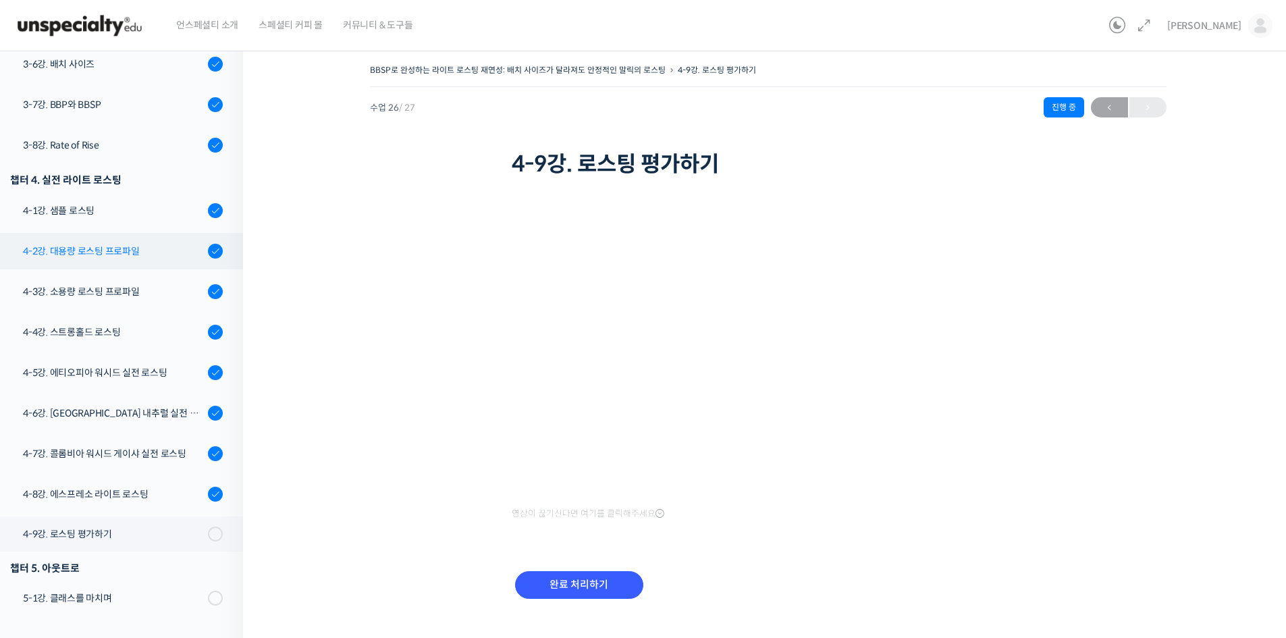
click at [103, 248] on div "4-2강. 대용량 로스팅 프로파일" at bounding box center [113, 251] width 181 height 15
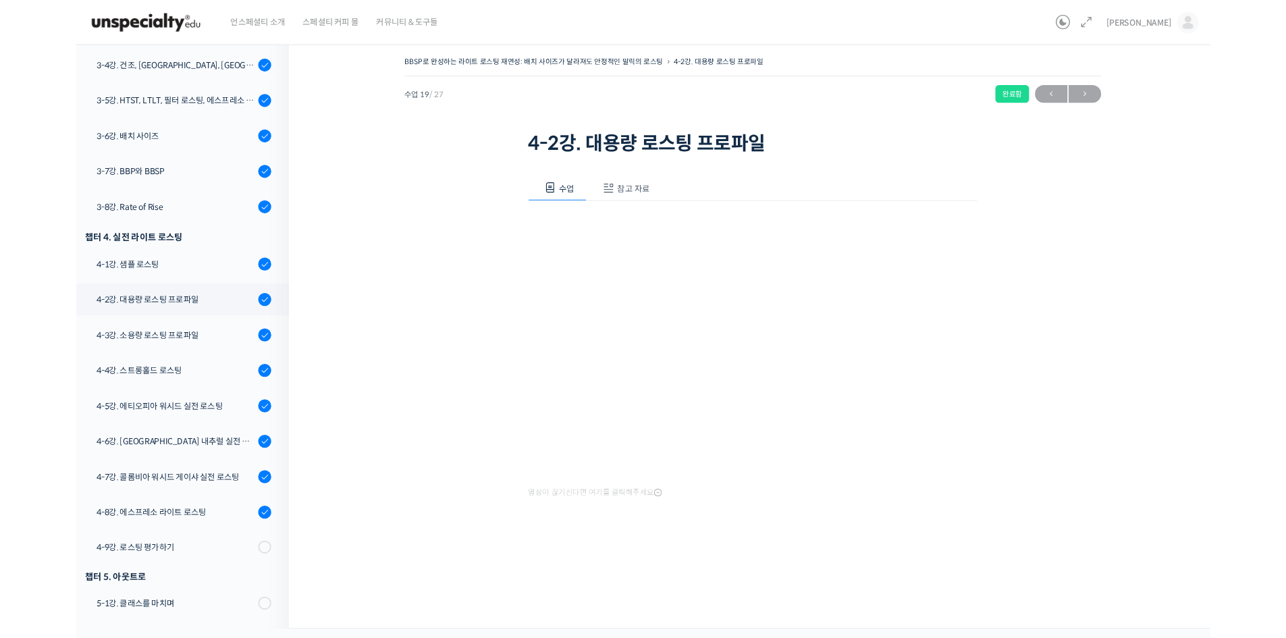
scroll to position [749, 0]
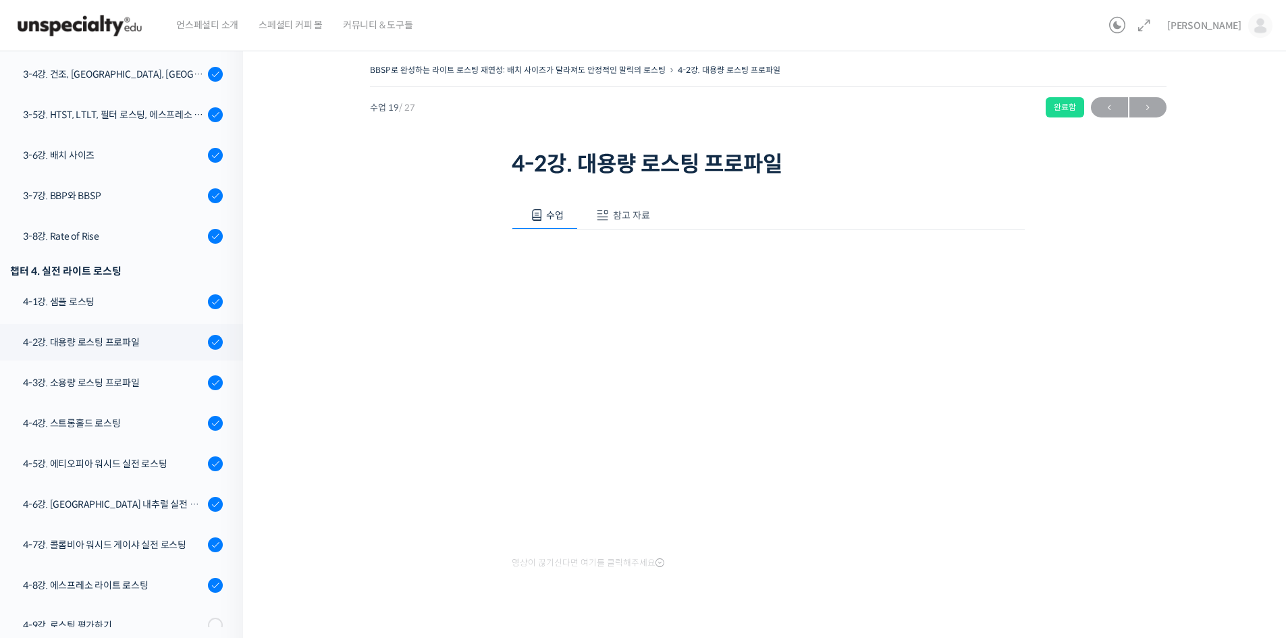
click at [627, 212] on span "참고 자료" at bounding box center [631, 215] width 37 height 12
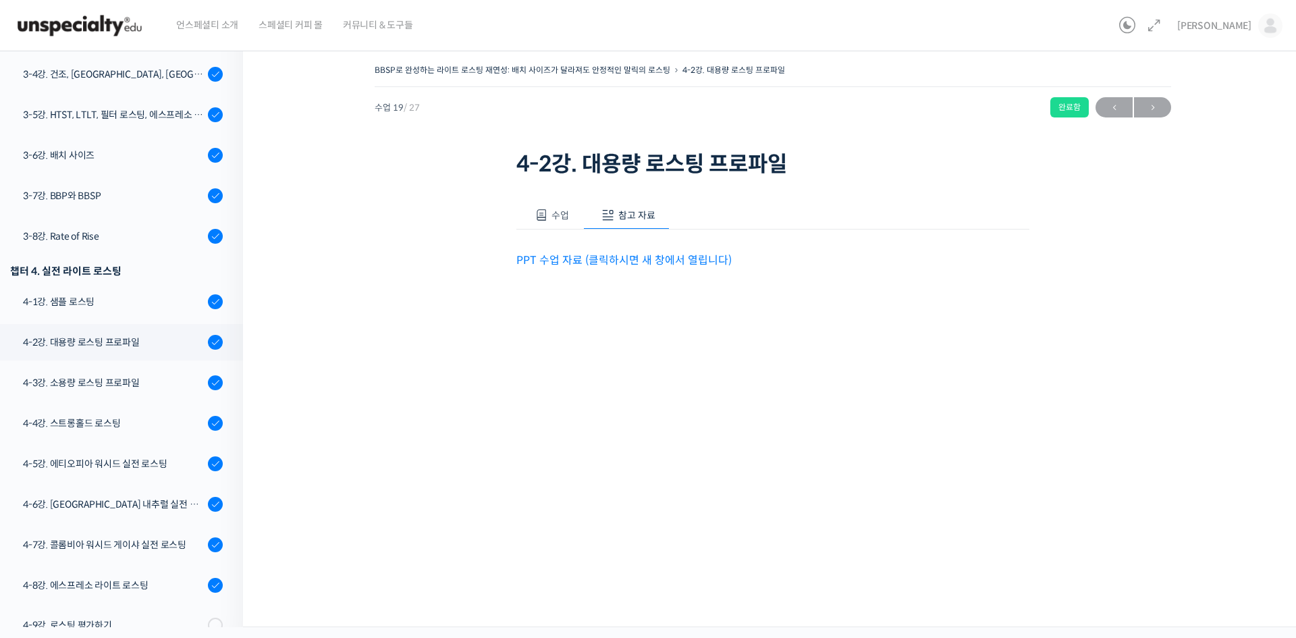
click at [650, 263] on link "PPT 수업 자료 (클릭하시면 새 창에서 열립니다)" at bounding box center [623, 260] width 215 height 14
click at [563, 216] on span "수업" at bounding box center [560, 215] width 18 height 12
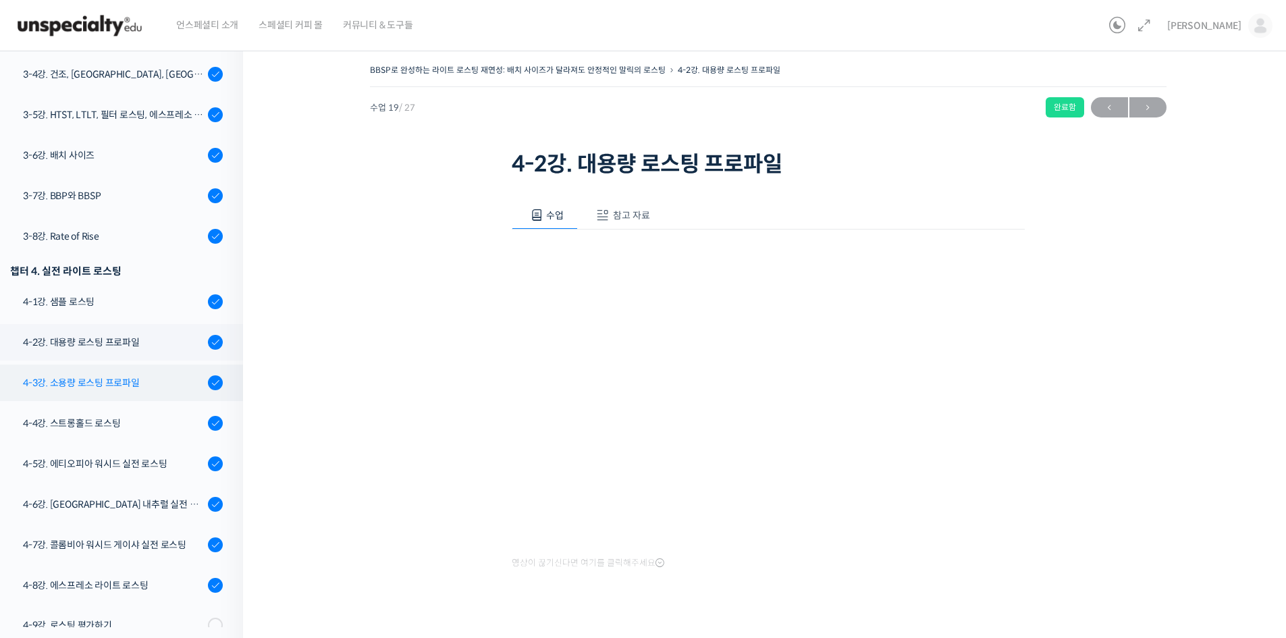
click at [112, 395] on link "4-3강. 소용량 로스팅 프로파일" at bounding box center [118, 382] width 250 height 36
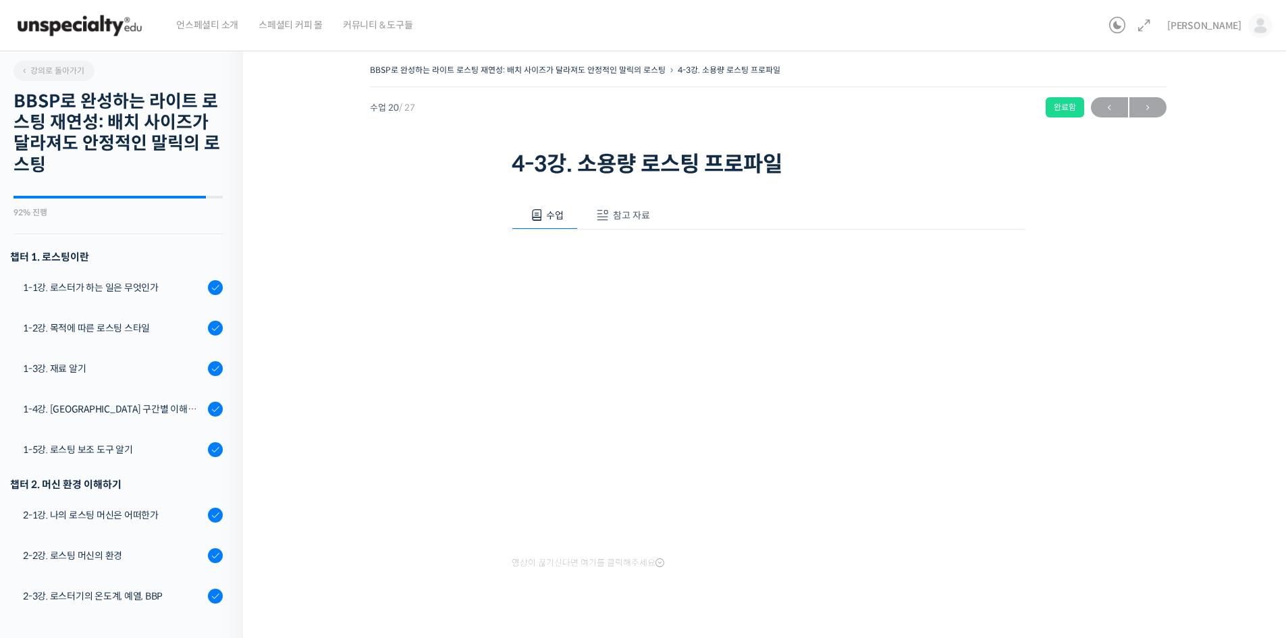
scroll to position [840, 0]
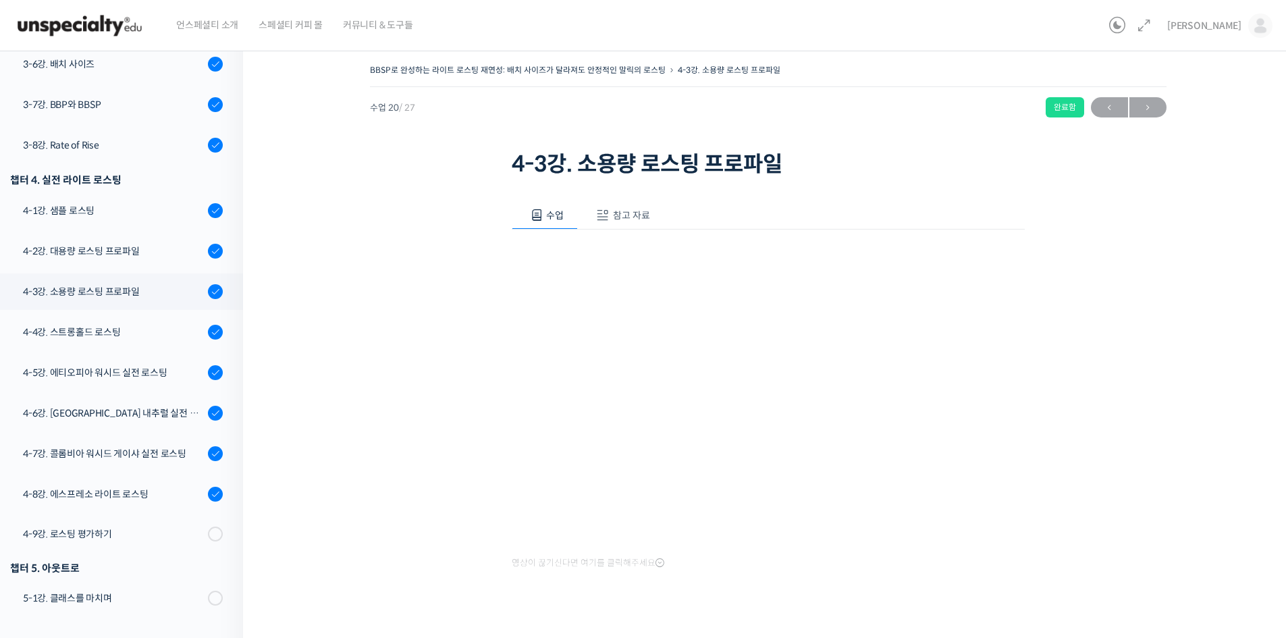
click at [634, 226] on button "참고 자료" at bounding box center [621, 215] width 86 height 28
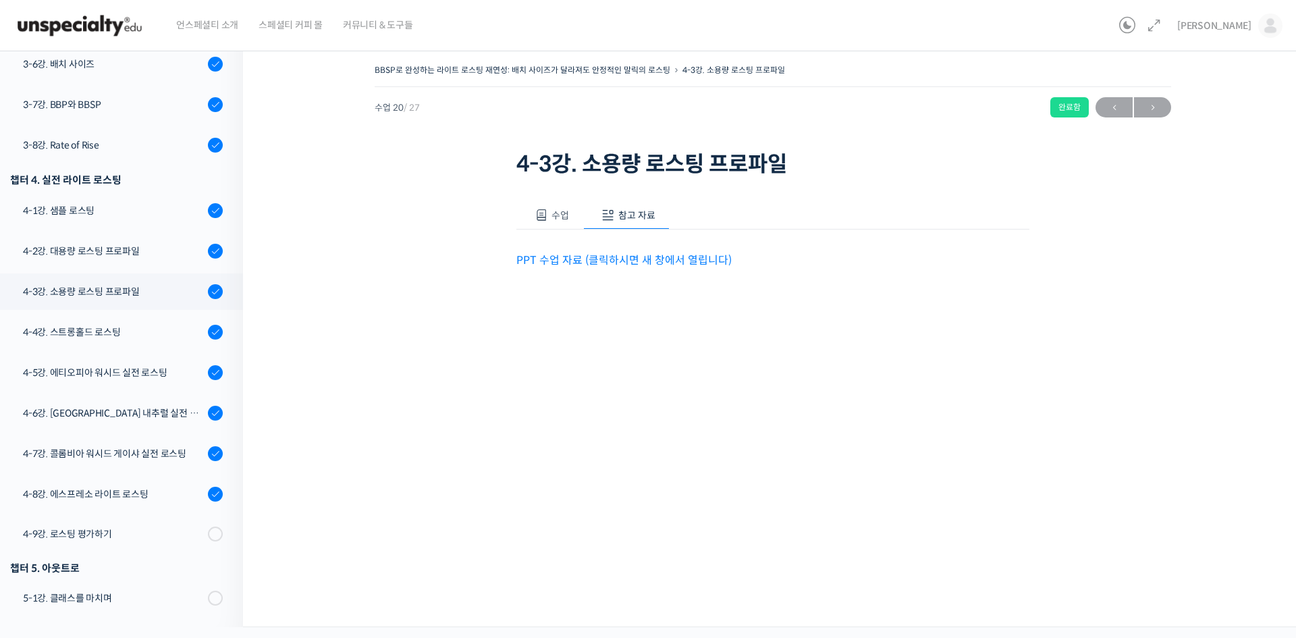
click at [632, 267] on link "PPT 수업 자료 (클릭하시면 새 창에서 열립니다)" at bounding box center [623, 260] width 215 height 14
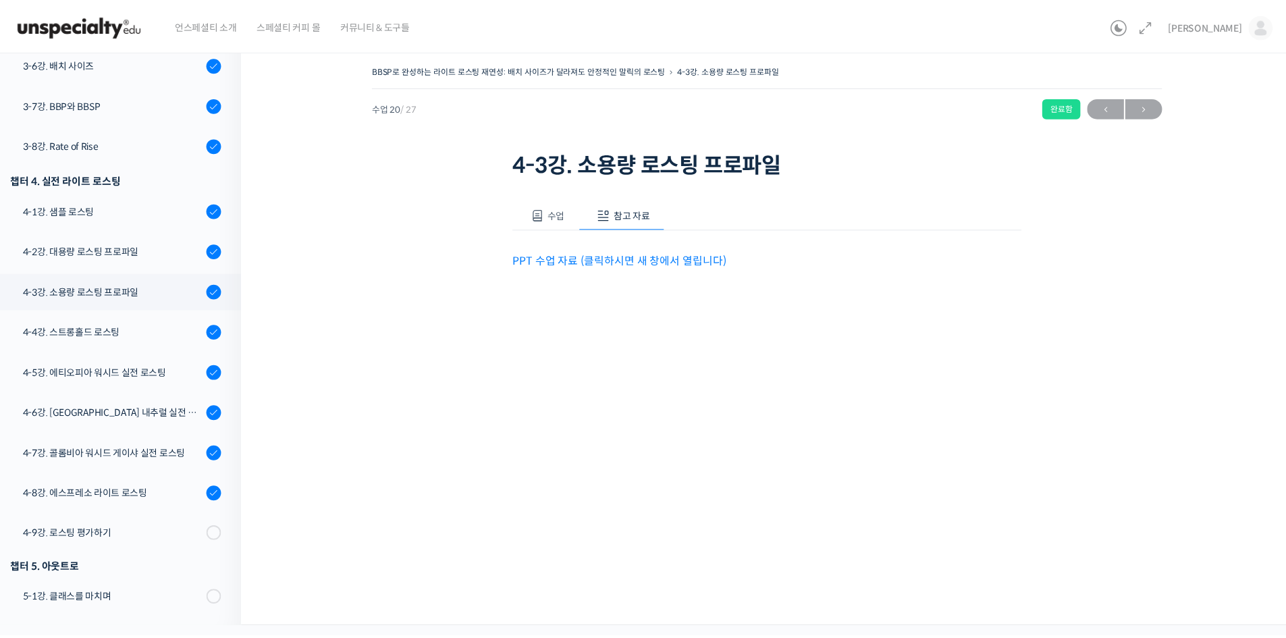
scroll to position [839, 0]
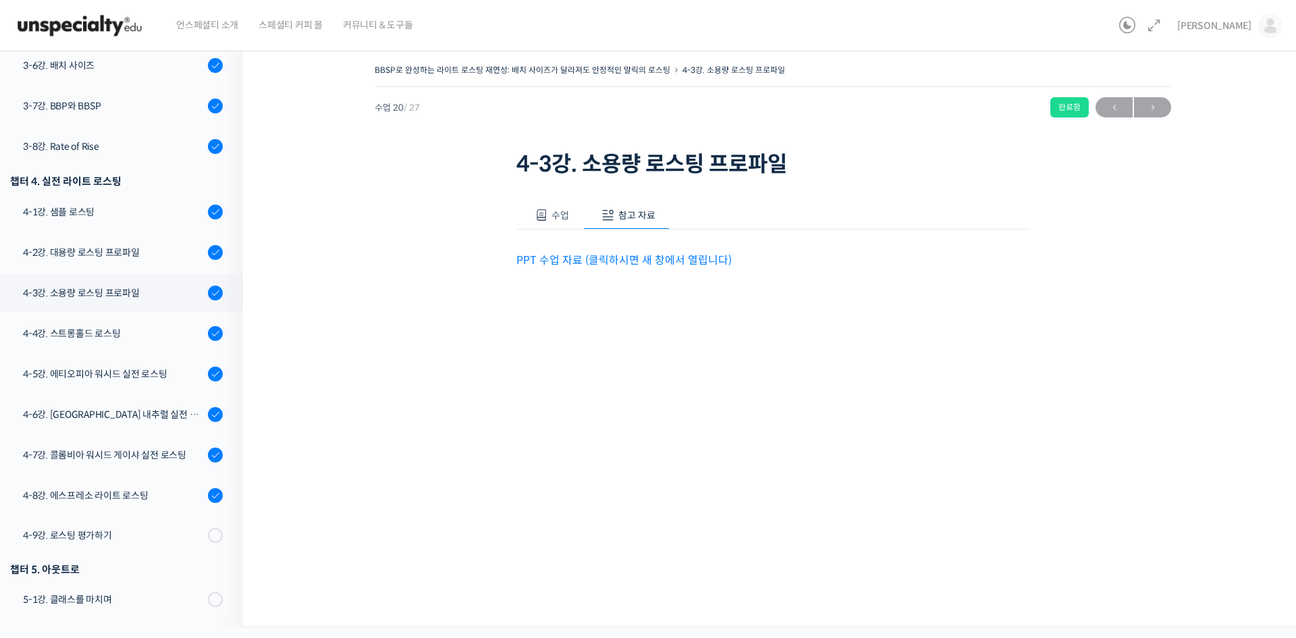
click at [560, 215] on span "수업" at bounding box center [560, 215] width 18 height 12
